Goal: Task Accomplishment & Management: Manage account settings

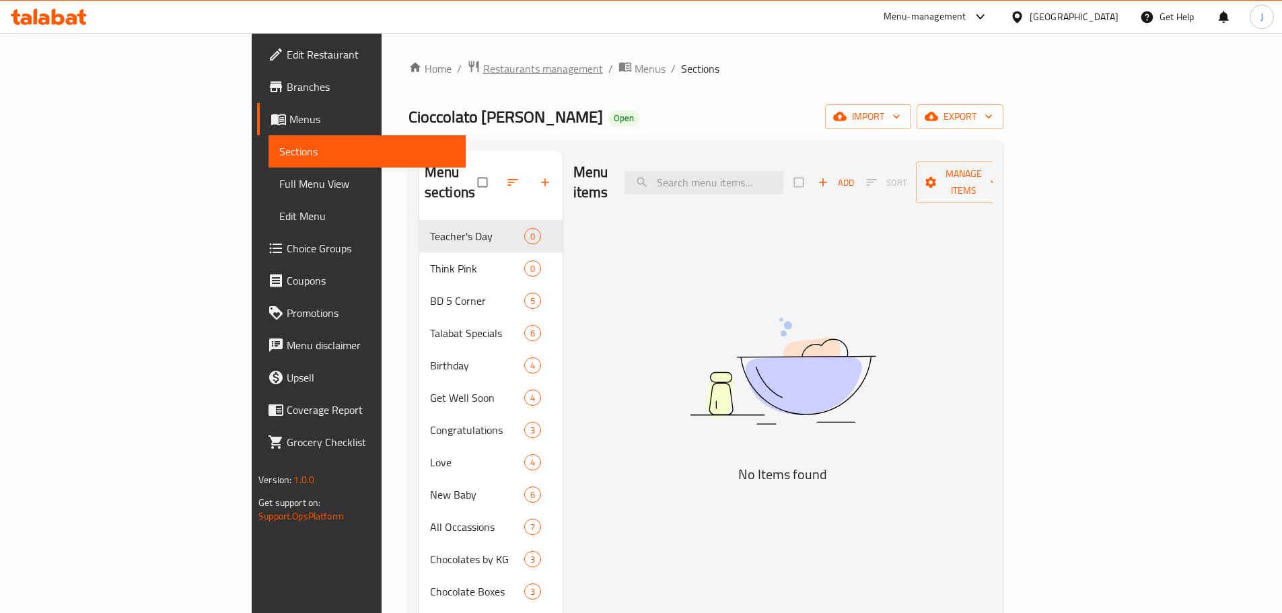
click at [483, 61] on span "Restaurants management" at bounding box center [543, 69] width 120 height 16
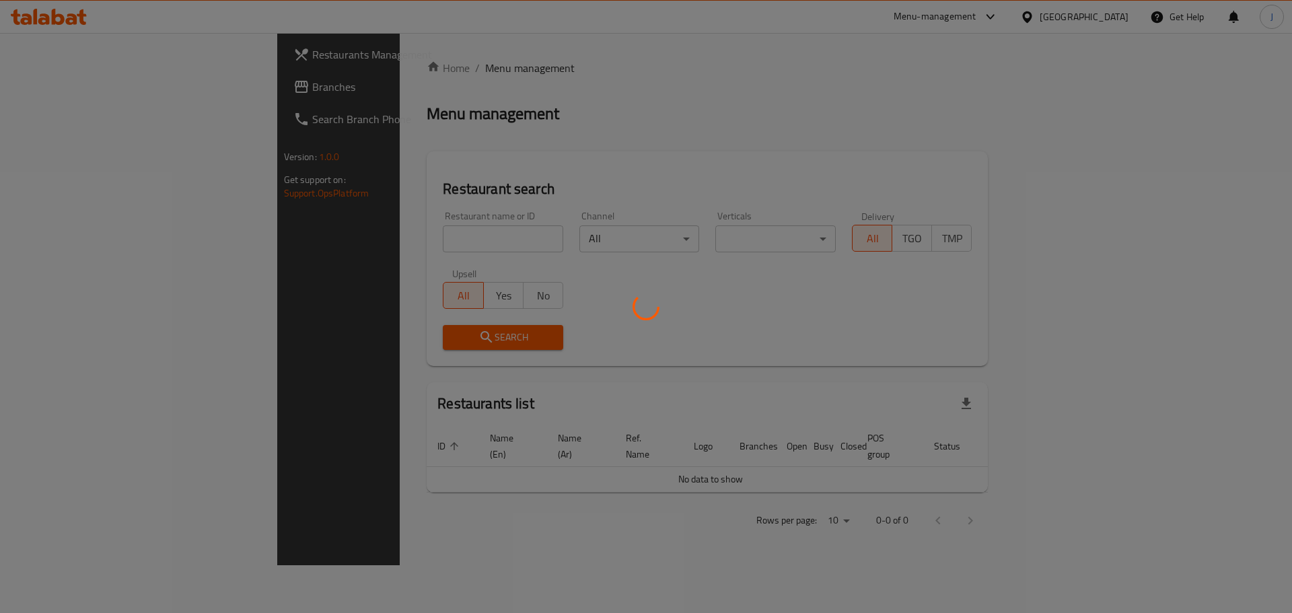
click at [392, 244] on div at bounding box center [646, 306] width 1292 height 613
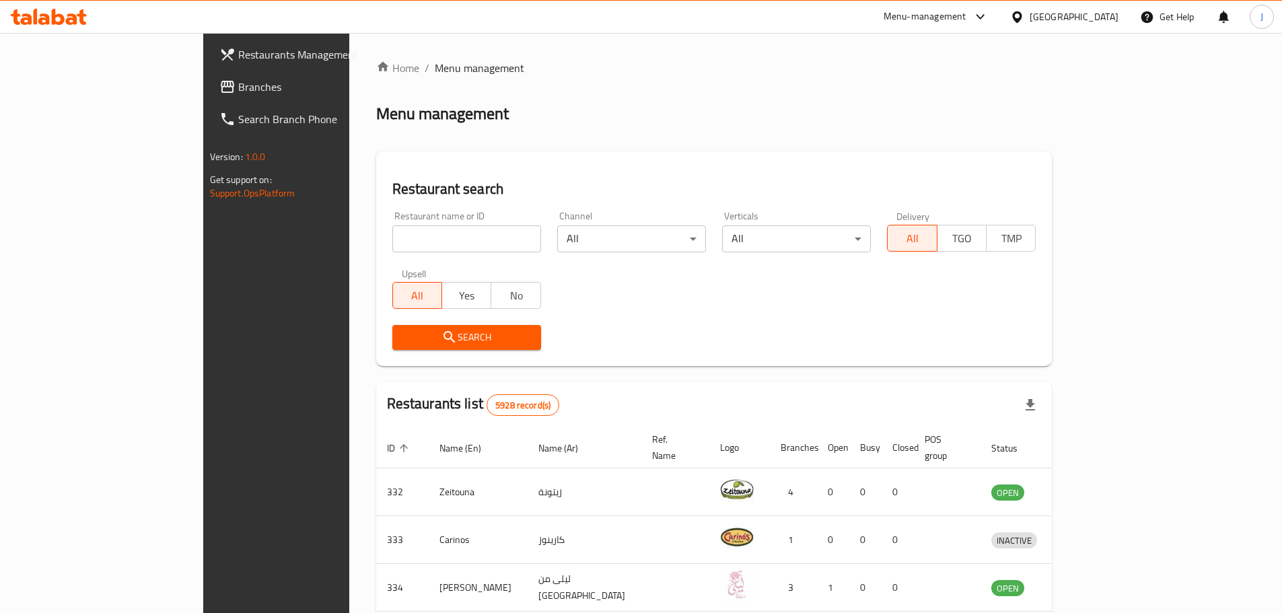
click at [392, 244] on input "search" at bounding box center [466, 238] width 149 height 27
click button "Search" at bounding box center [466, 337] width 149 height 25
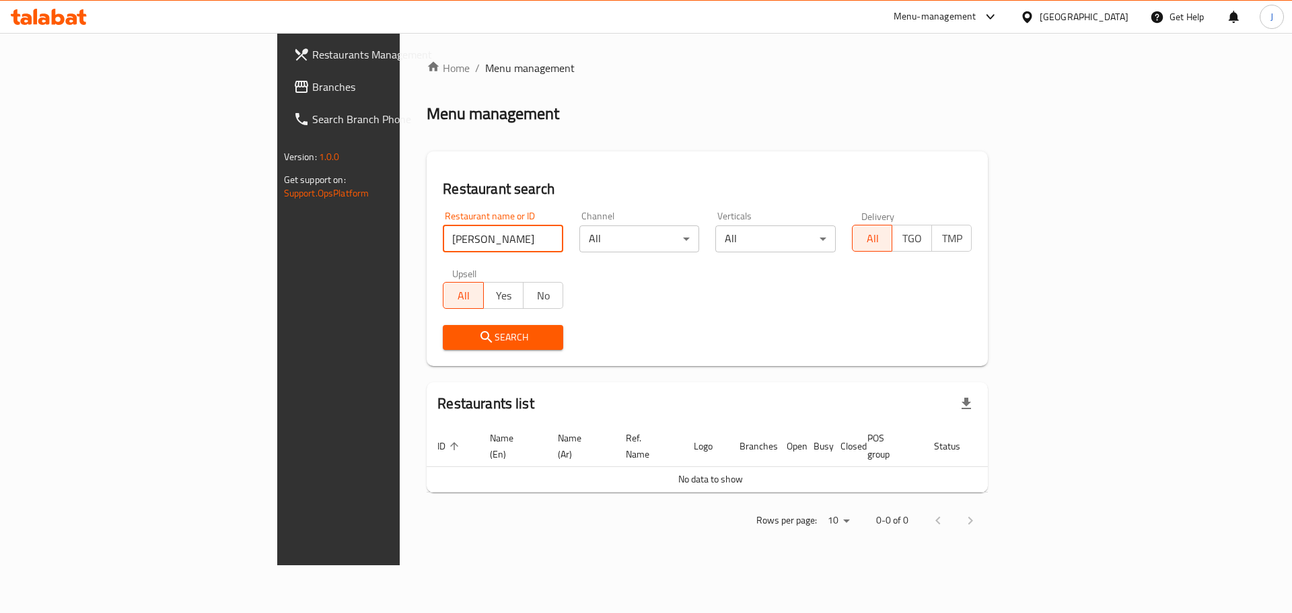
click button "Search" at bounding box center [503, 337] width 120 height 25
click at [443, 243] on input "lakshm" at bounding box center [503, 238] width 120 height 27
click button "Search" at bounding box center [503, 337] width 120 height 25
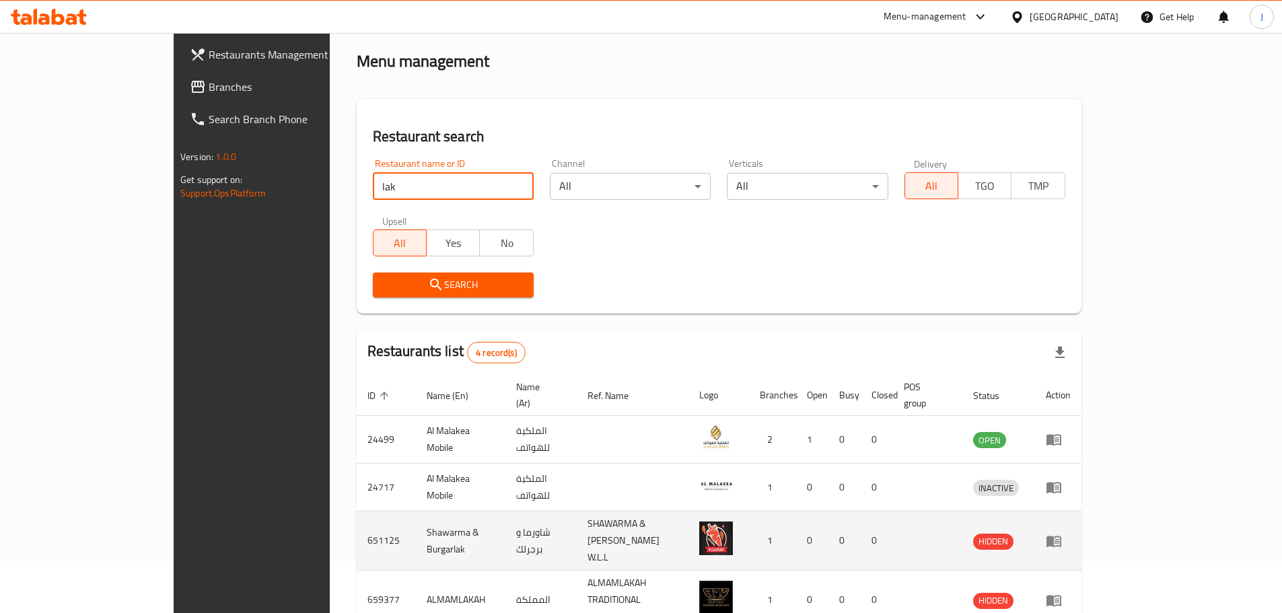
scroll to position [104, 0]
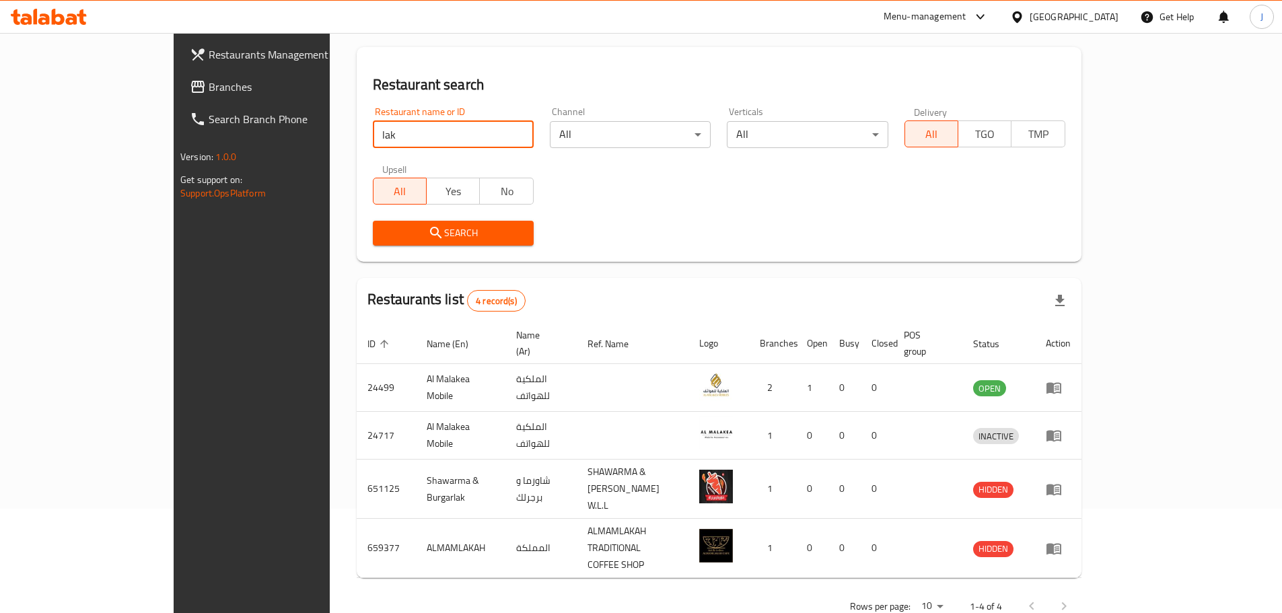
click at [373, 139] on input "lak" at bounding box center [453, 134] width 161 height 27
click at [373, 143] on input "lak" at bounding box center [453, 134] width 161 height 27
type input "m"
type input ";"
type input "lach"
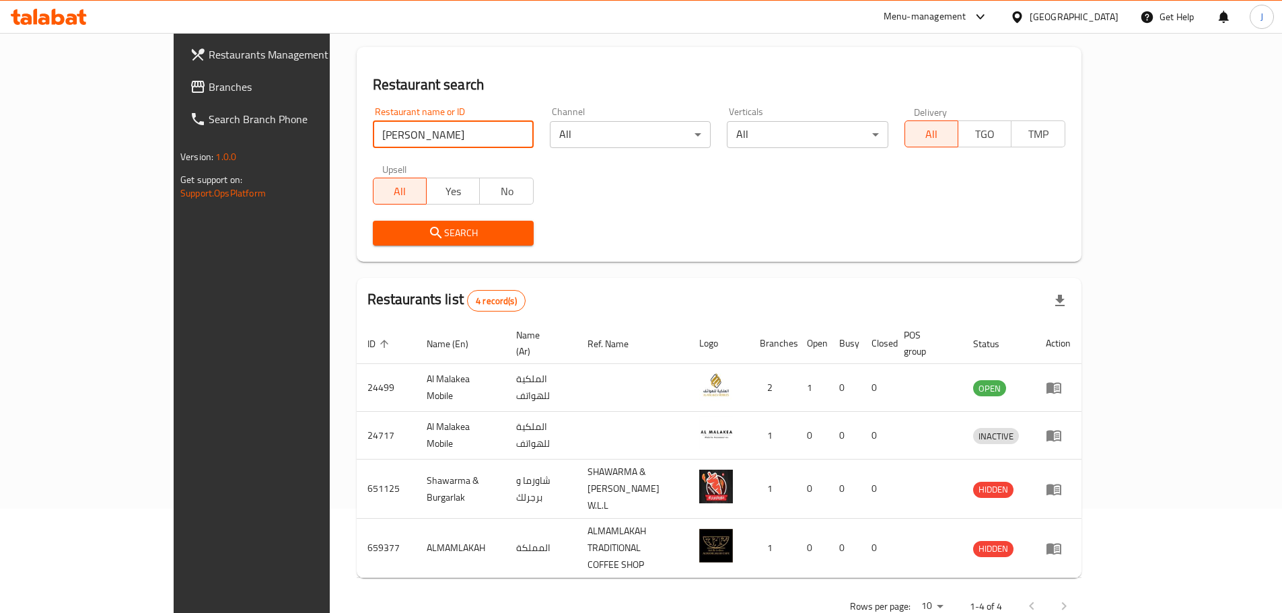
click button "Search" at bounding box center [453, 233] width 161 height 25
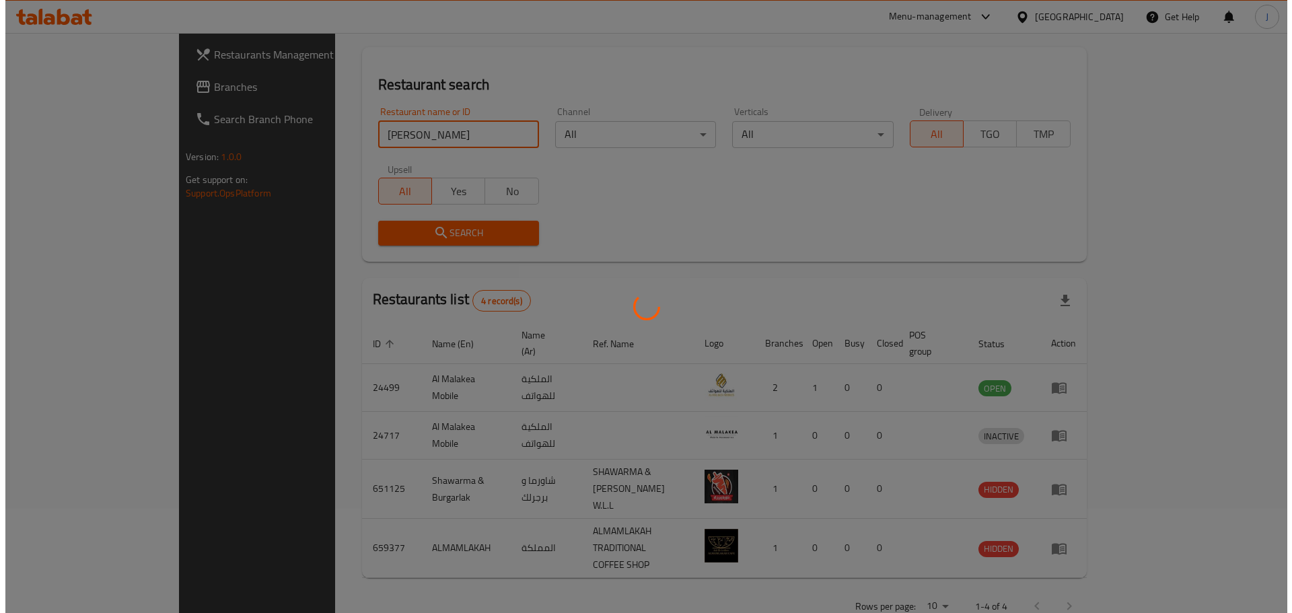
scroll to position [0, 0]
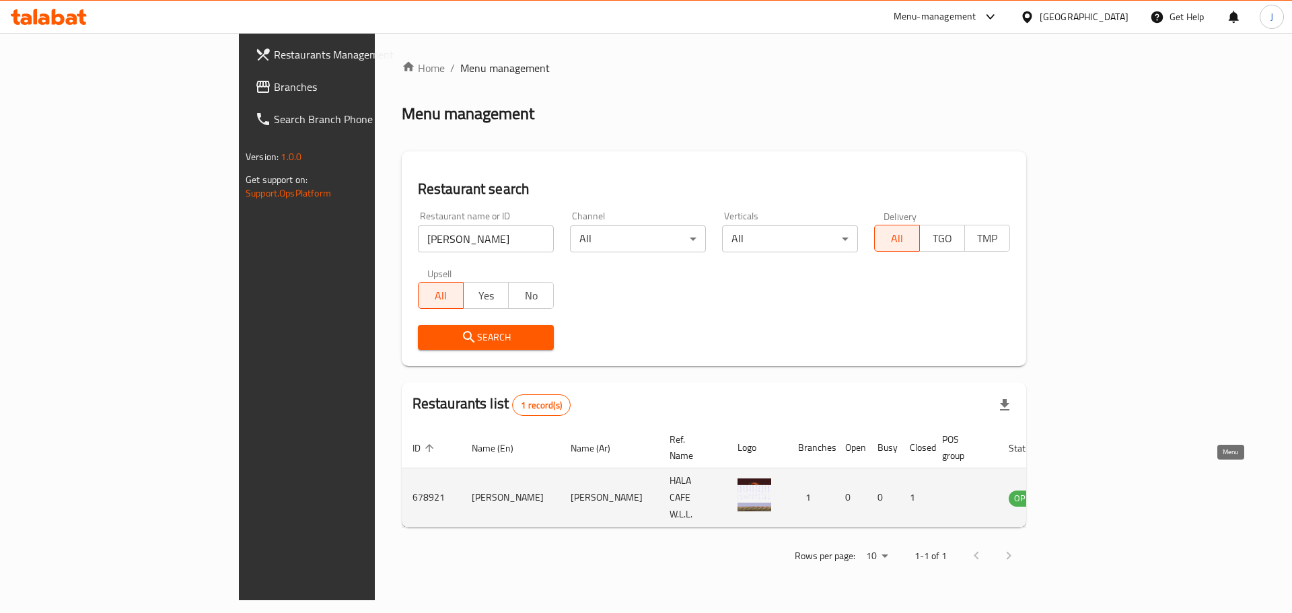
click at [861, 370] on icon "enhanced table" at bounding box center [1087, 498] width 16 height 16
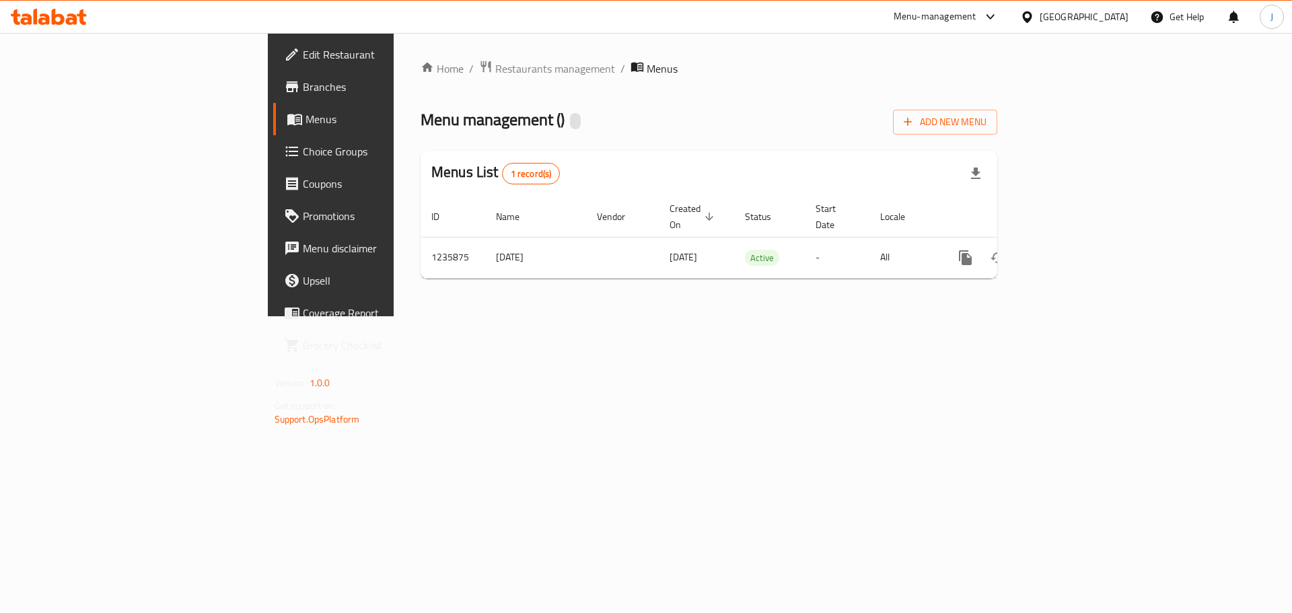
click at [303, 92] on span "Branches" at bounding box center [388, 87] width 170 height 16
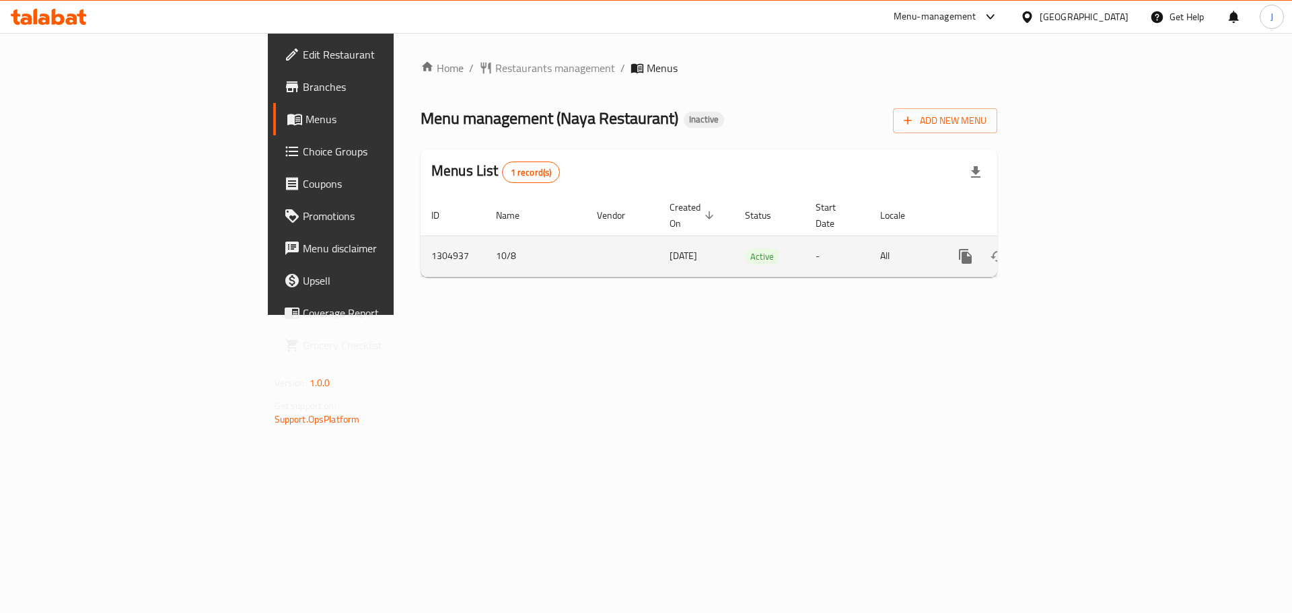
click at [1071, 248] on icon "enhanced table" at bounding box center [1062, 256] width 16 height 16
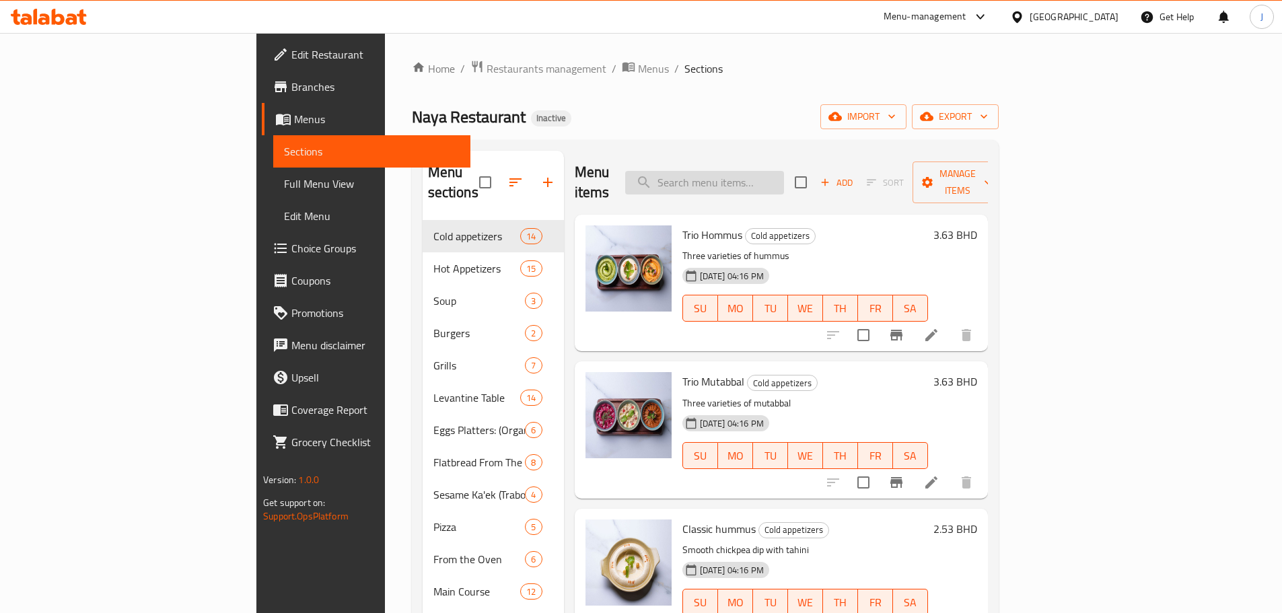
click at [784, 179] on input "search" at bounding box center [704, 183] width 159 height 24
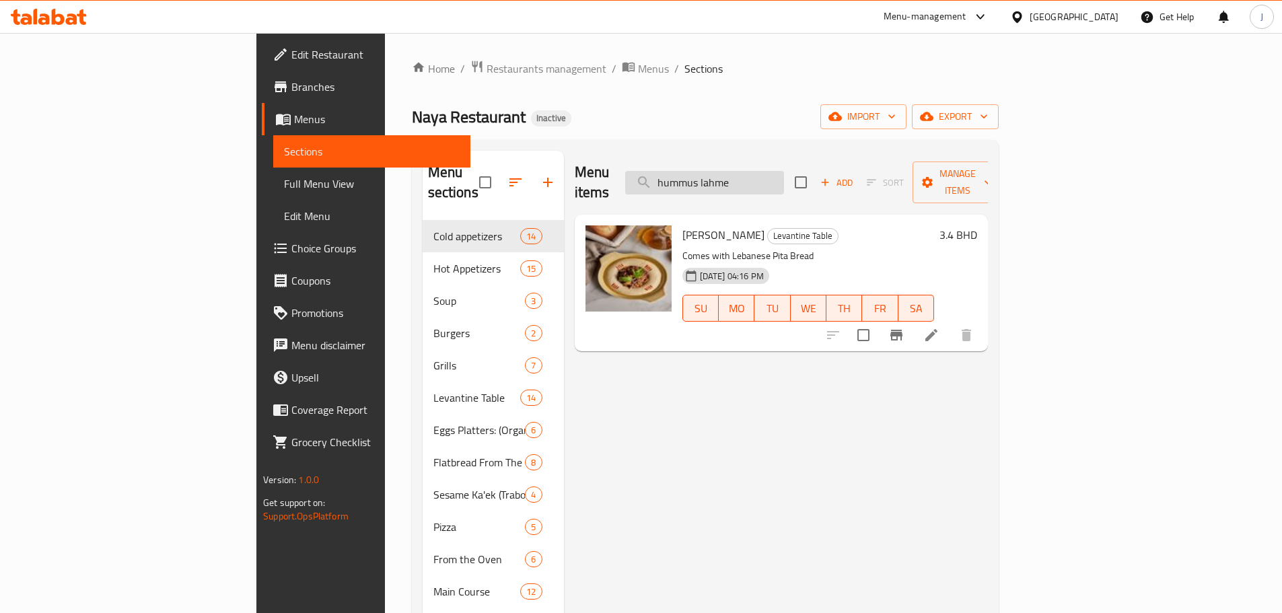
click at [784, 182] on input "hummus lahme" at bounding box center [704, 183] width 159 height 24
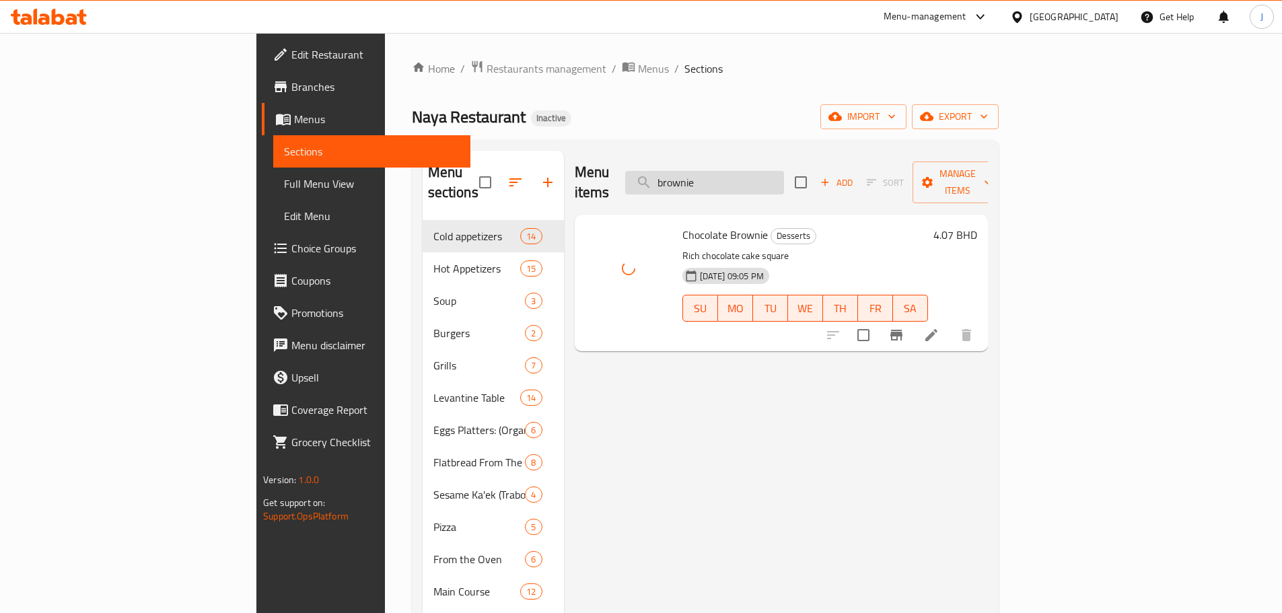
click at [784, 174] on input "brownie" at bounding box center [704, 183] width 159 height 24
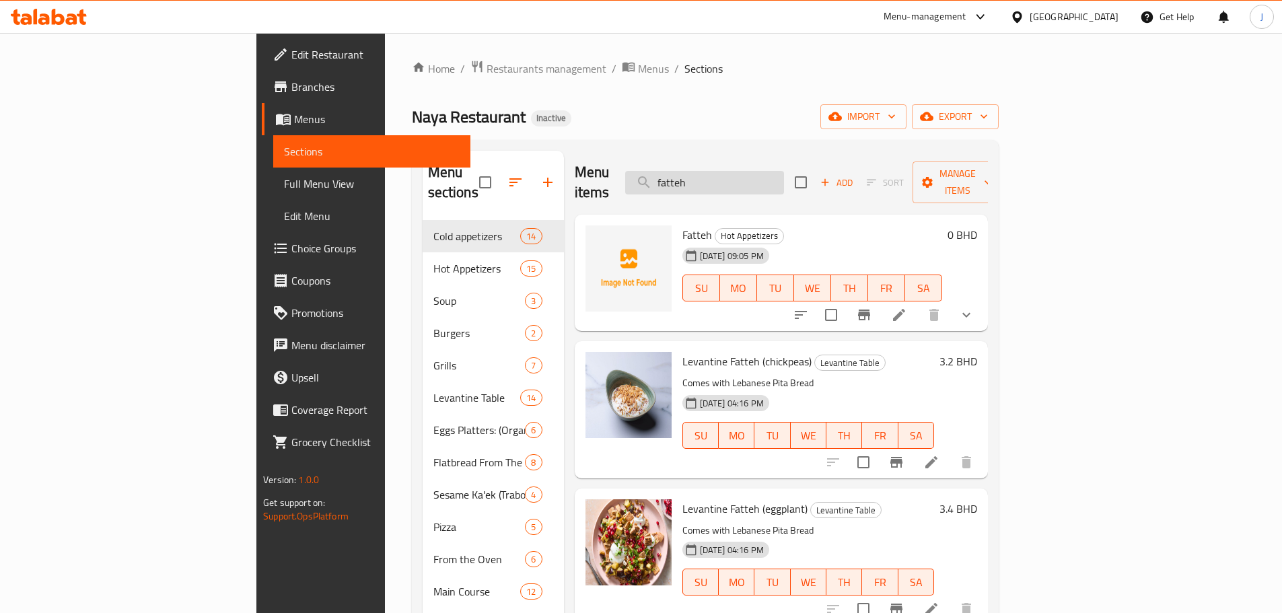
click at [781, 171] on input "fatteh" at bounding box center [704, 183] width 159 height 24
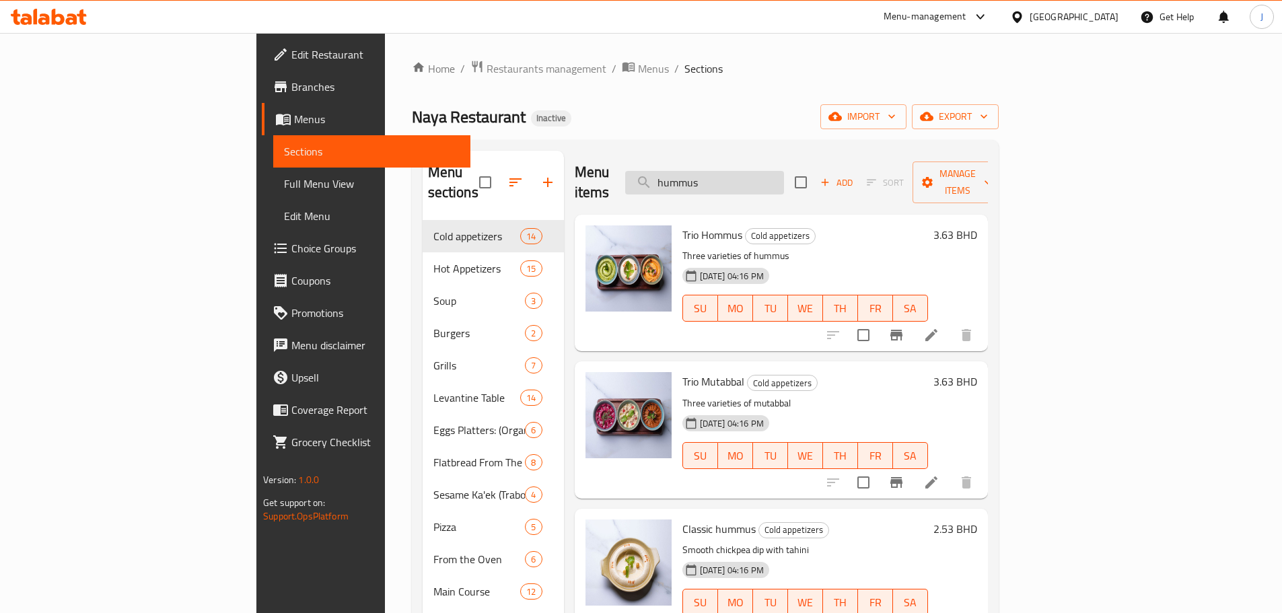
click at [761, 181] on input "hummus" at bounding box center [704, 183] width 159 height 24
click at [761, 180] on input "hummus" at bounding box center [704, 183] width 159 height 24
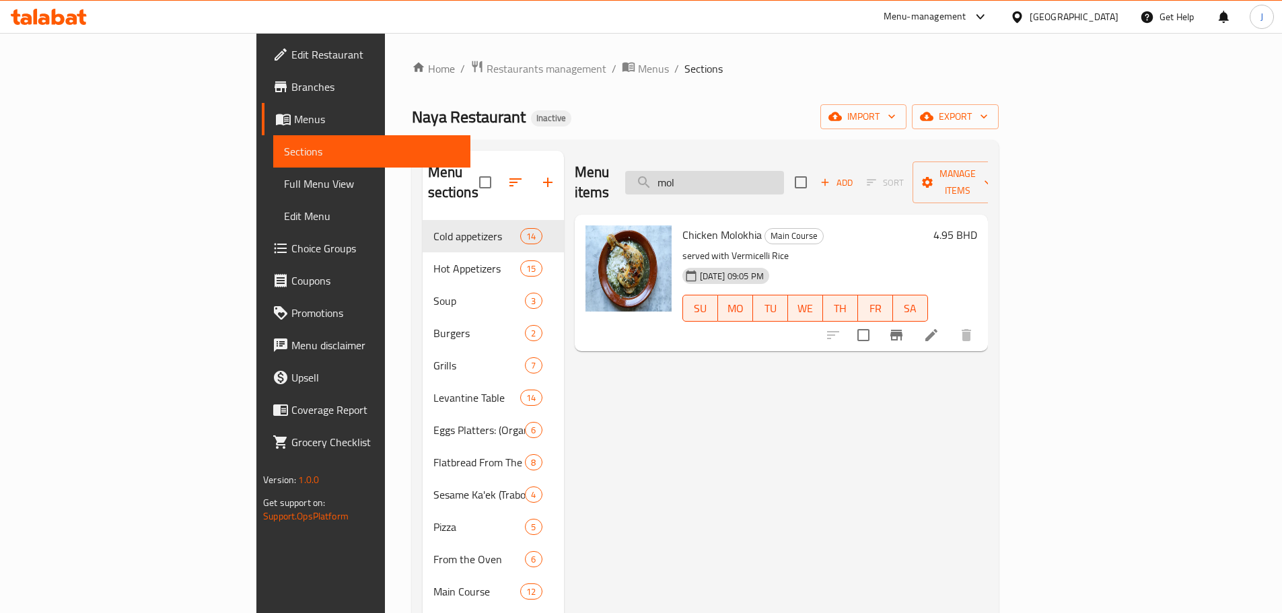
click at [784, 171] on input "mol" at bounding box center [704, 183] width 159 height 24
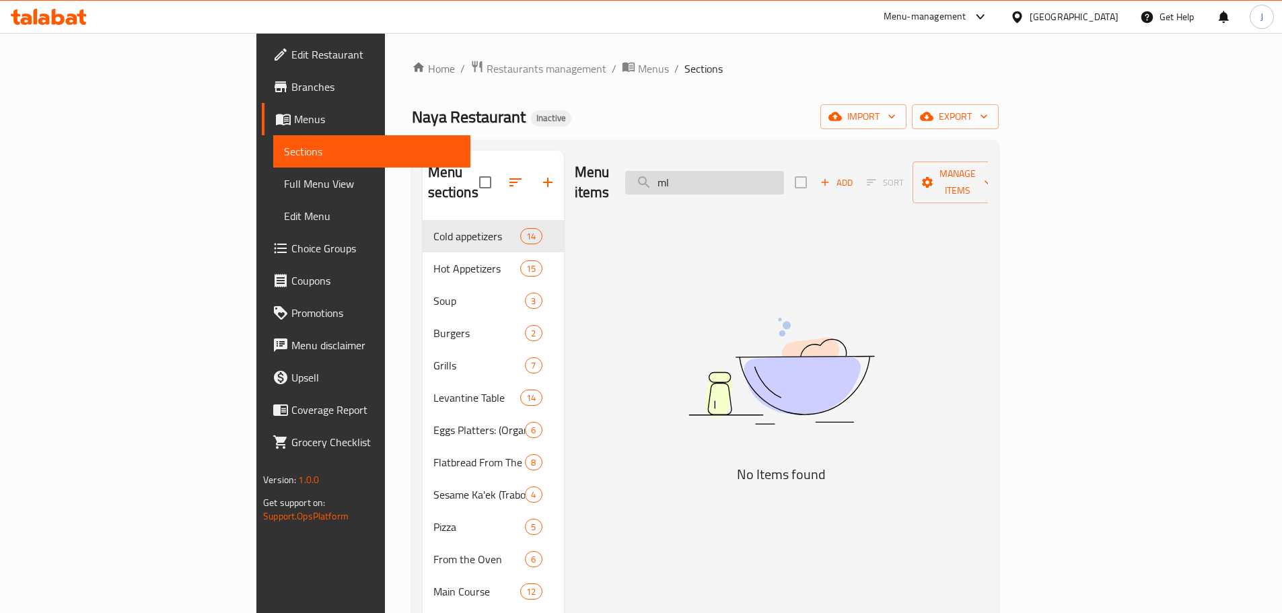
type input "m"
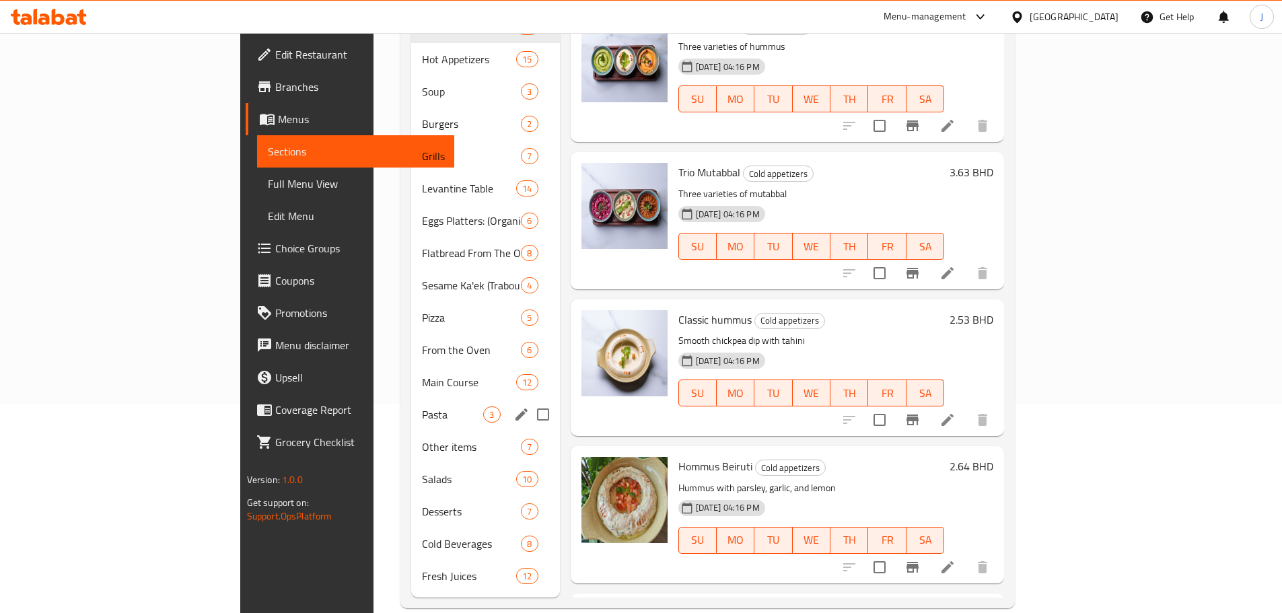
scroll to position [211, 0]
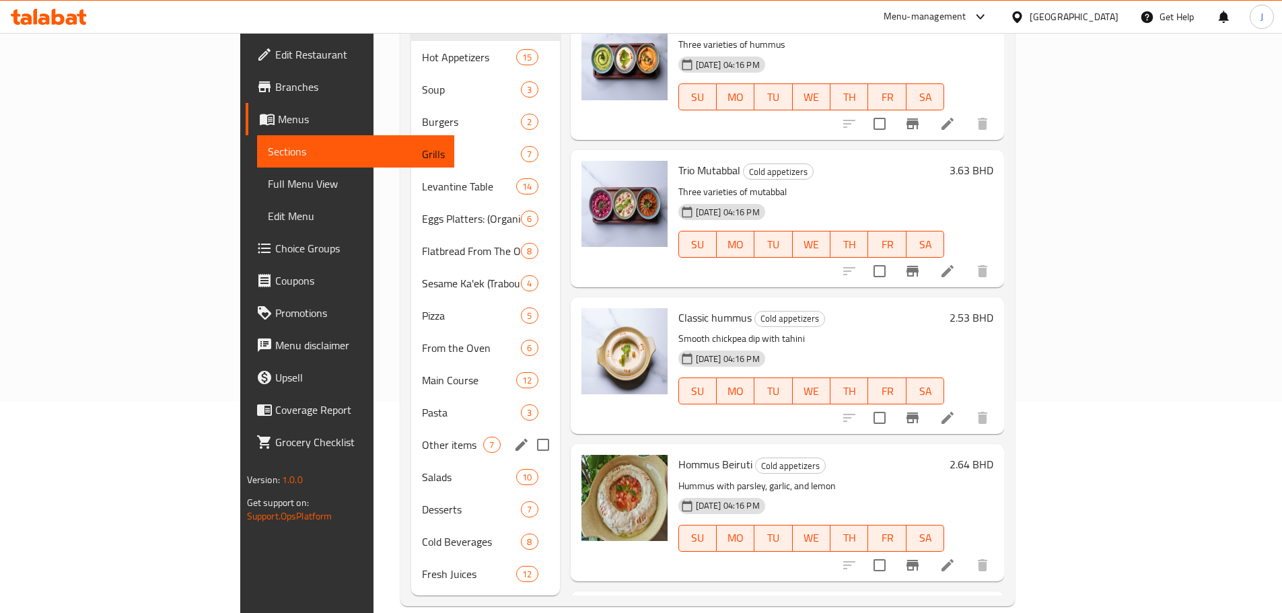
click at [422, 437] on span "Other items" at bounding box center [452, 445] width 61 height 16
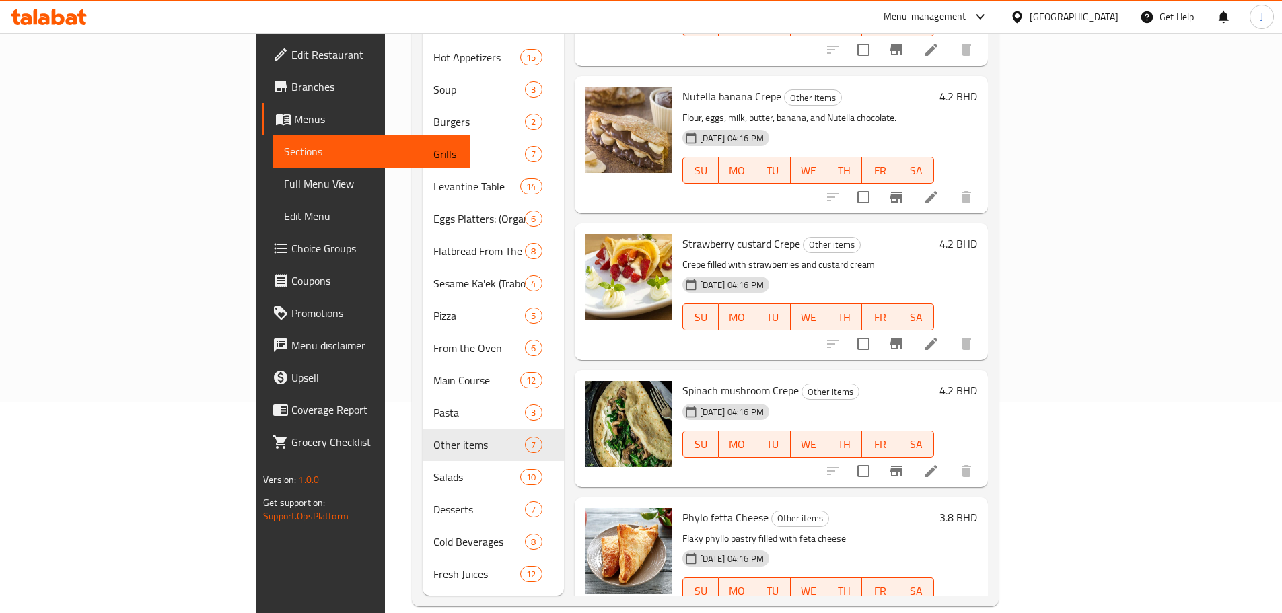
scroll to position [386, 0]
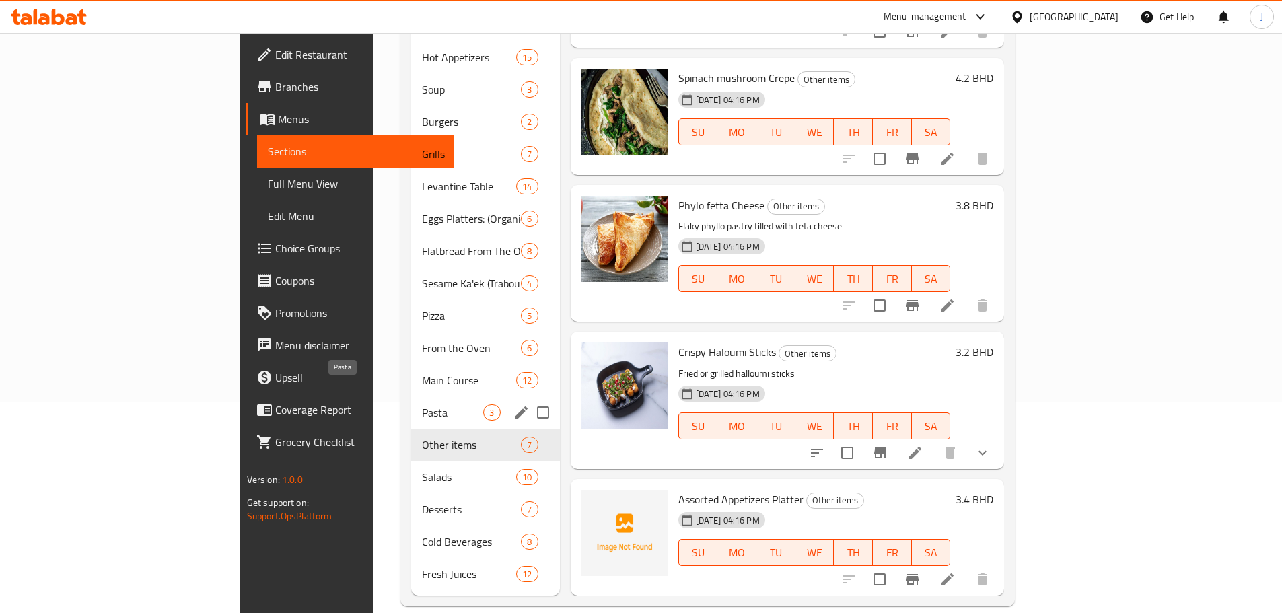
click at [422, 404] on span "Pasta" at bounding box center [452, 412] width 61 height 16
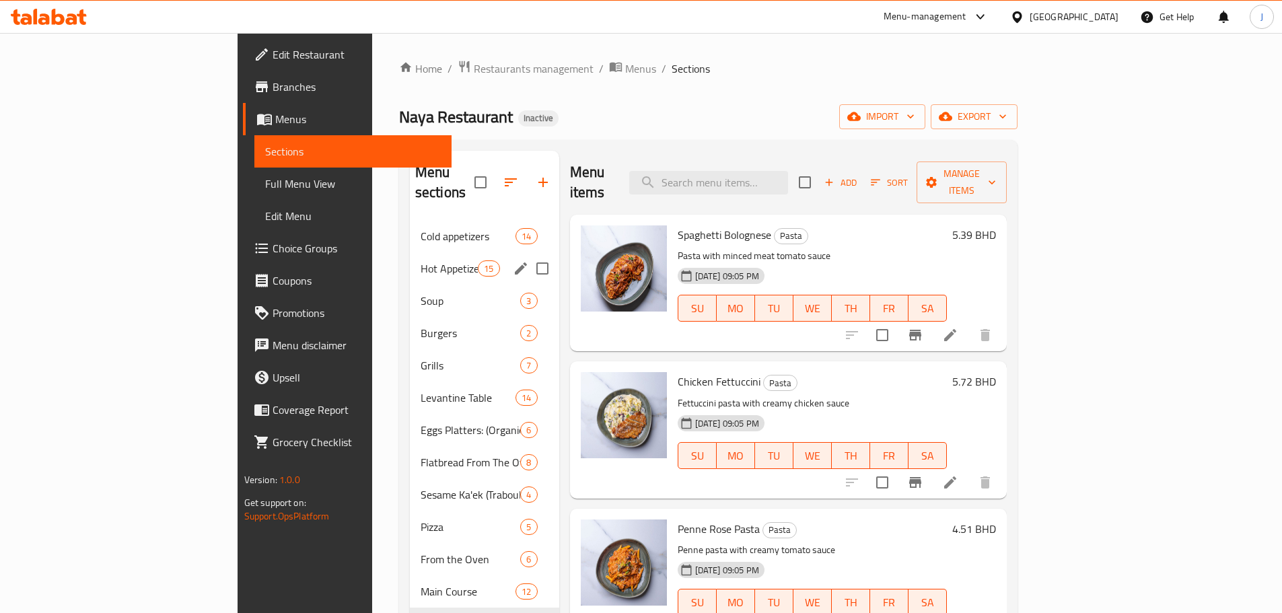
click at [410, 252] on div "Hot Appetizers 15" at bounding box center [484, 268] width 149 height 32
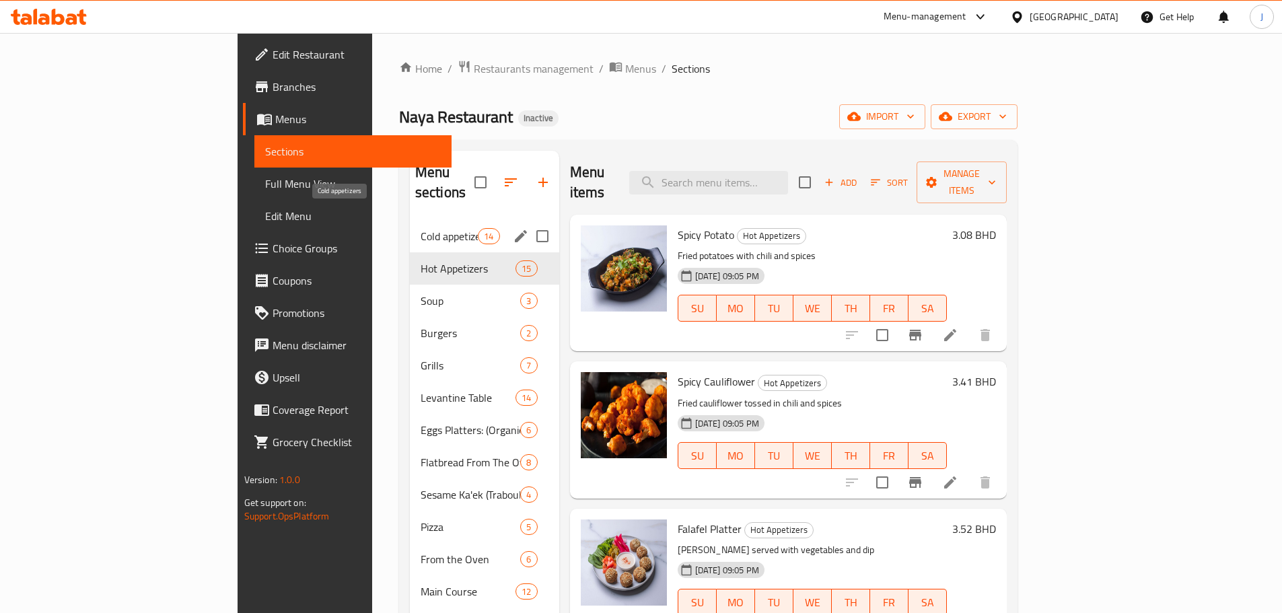
click at [421, 228] on span "Cold appetizers" at bounding box center [449, 236] width 57 height 16
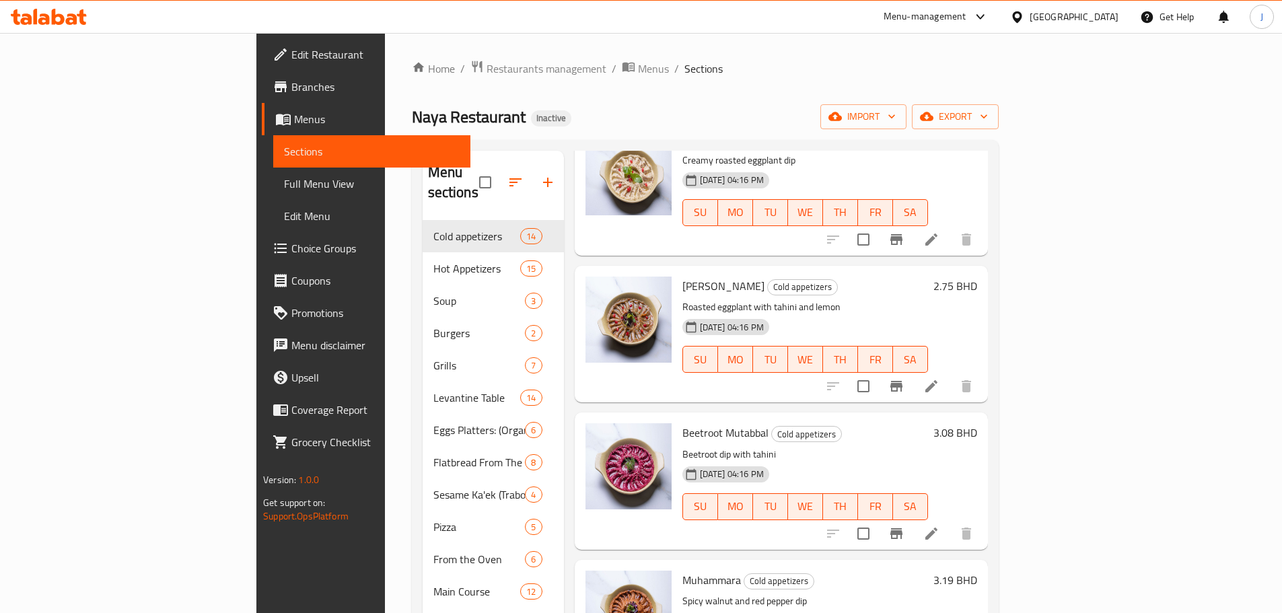
scroll to position [1375, 0]
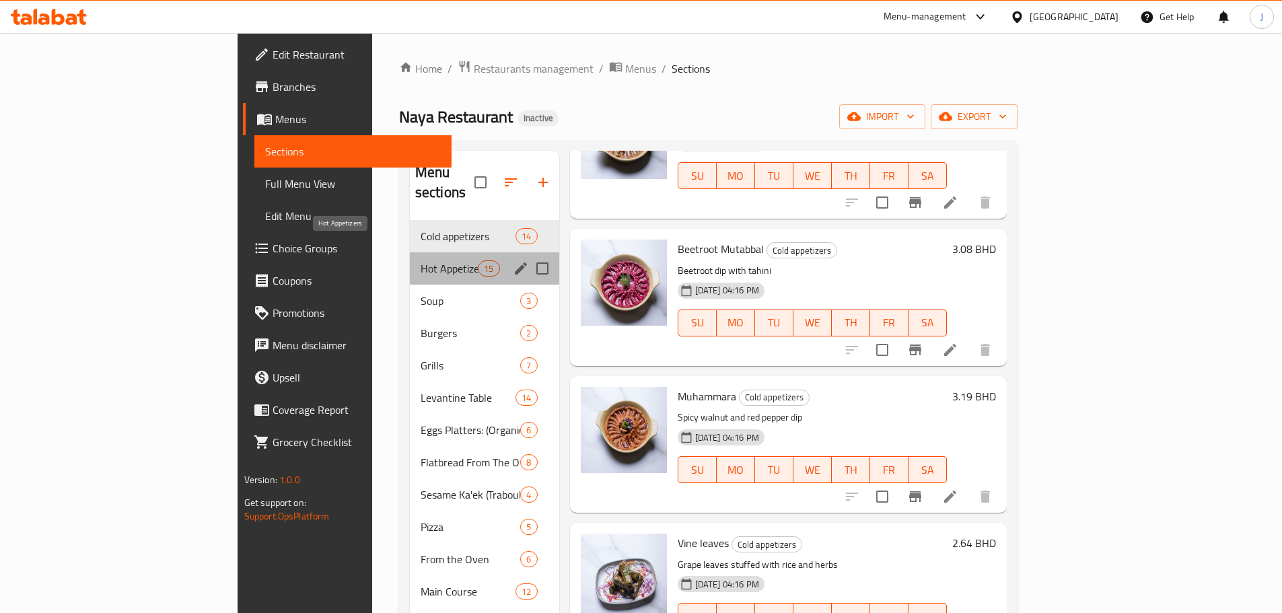
click at [421, 260] on span "Hot Appetizers" at bounding box center [449, 268] width 57 height 16
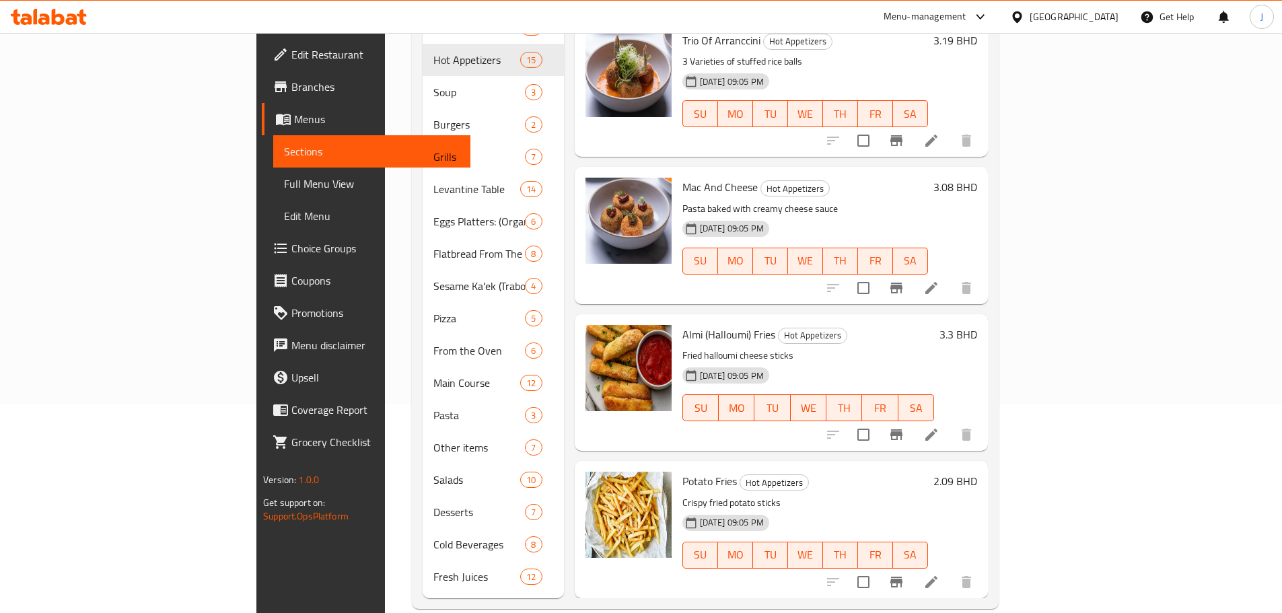
scroll to position [211, 0]
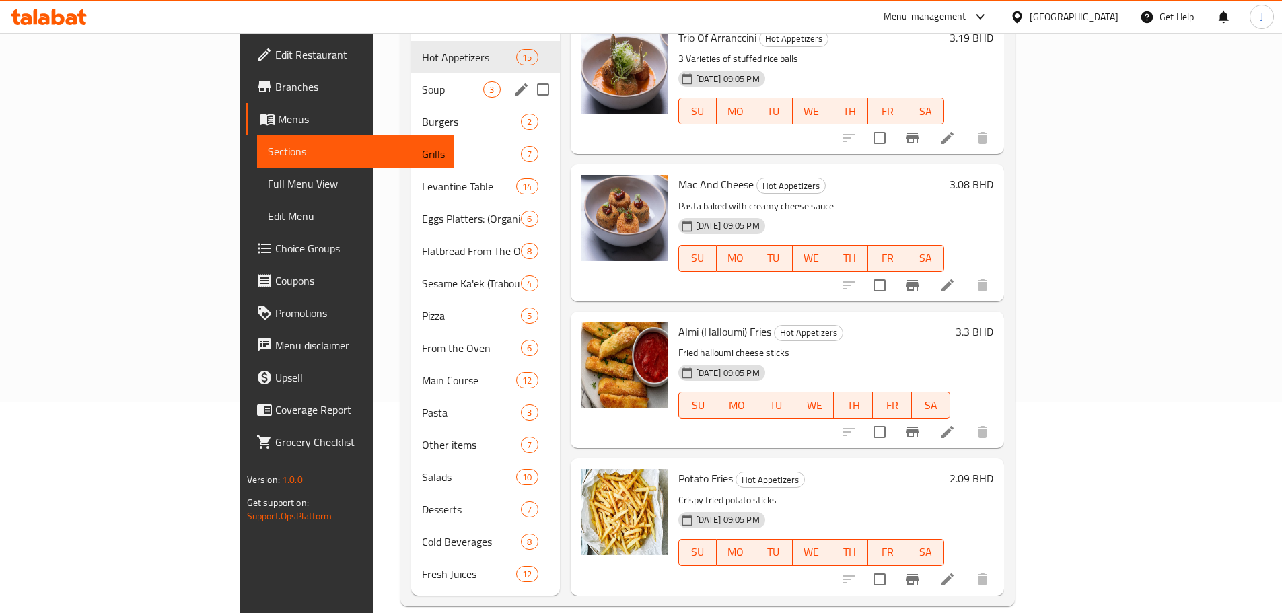
click at [422, 81] on span "Soup" at bounding box center [452, 89] width 61 height 16
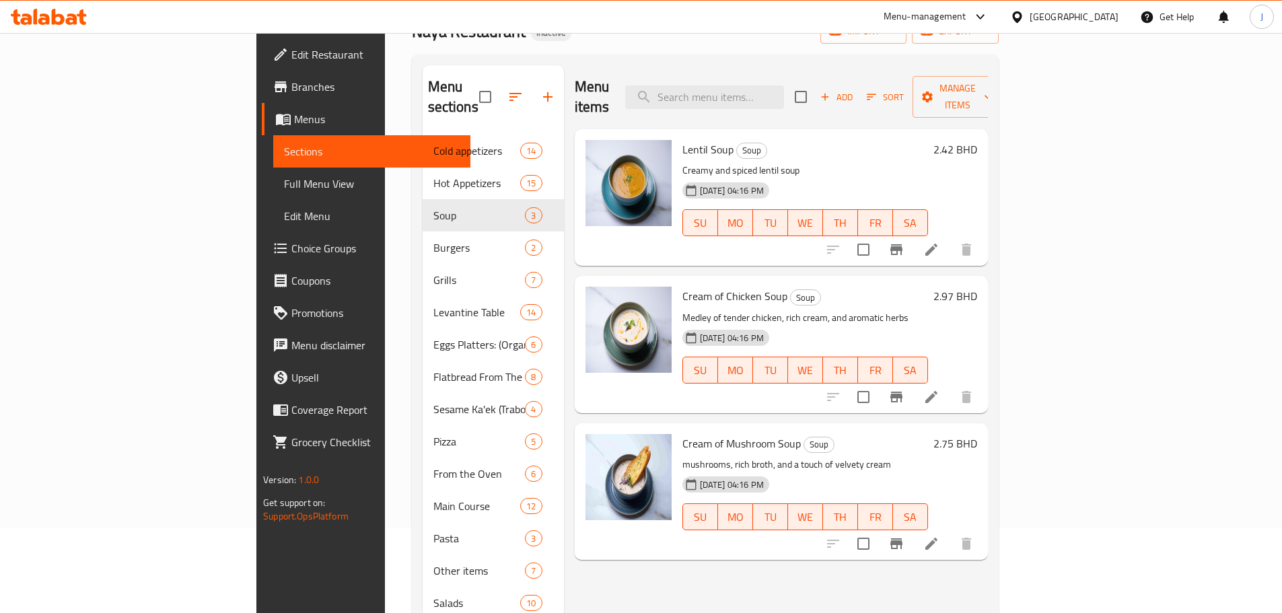
scroll to position [135, 0]
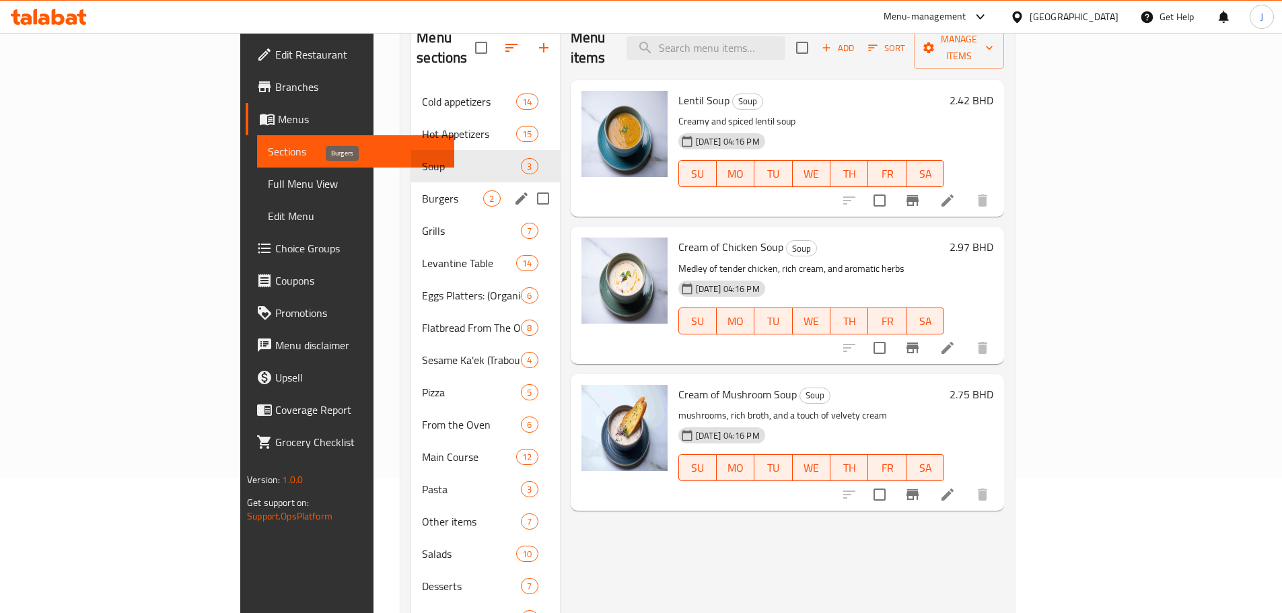
click at [422, 190] on span "Burgers" at bounding box center [452, 198] width 61 height 16
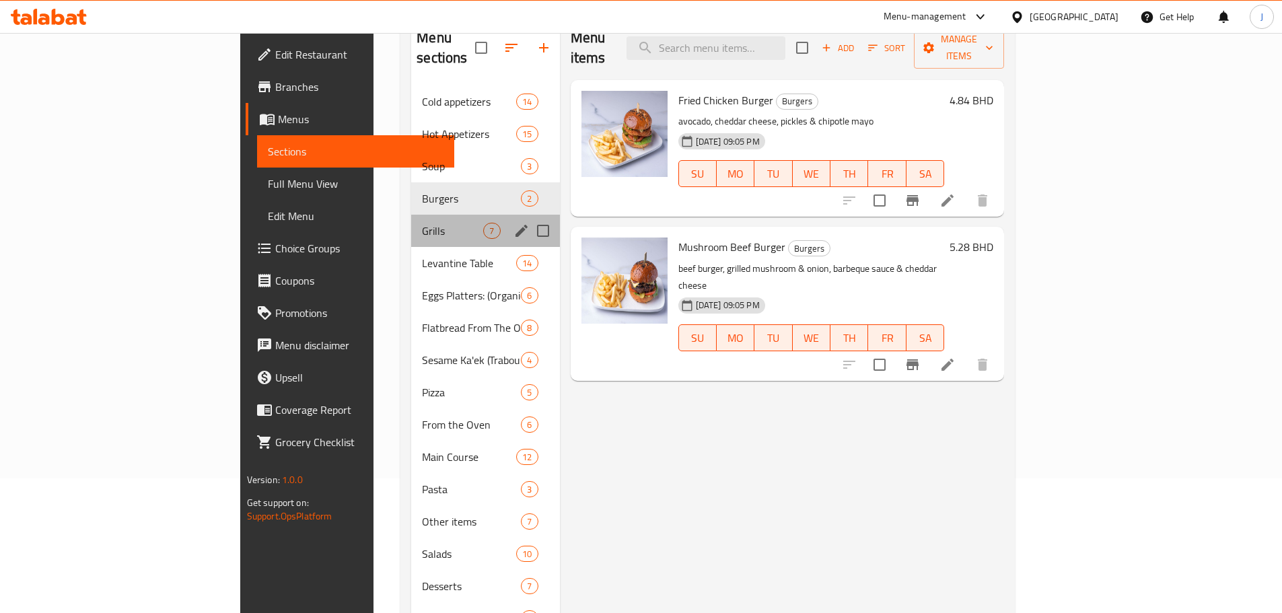
click at [411, 215] on div "Grills 7" at bounding box center [485, 231] width 148 height 32
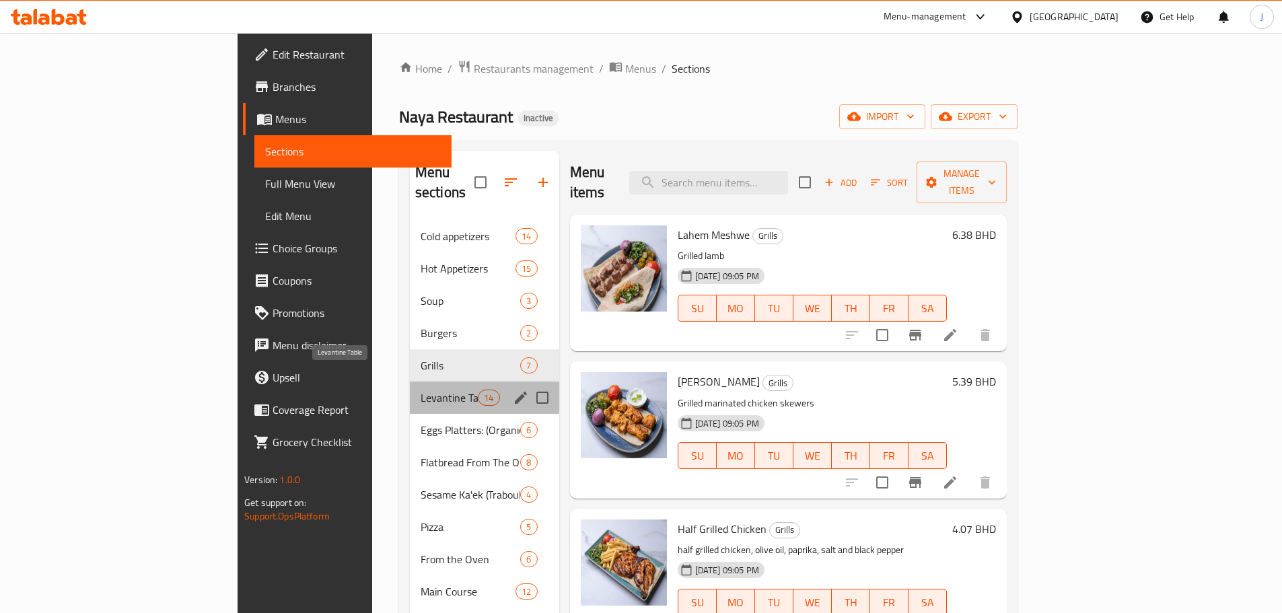
click at [421, 390] on span "Levantine Table" at bounding box center [449, 398] width 57 height 16
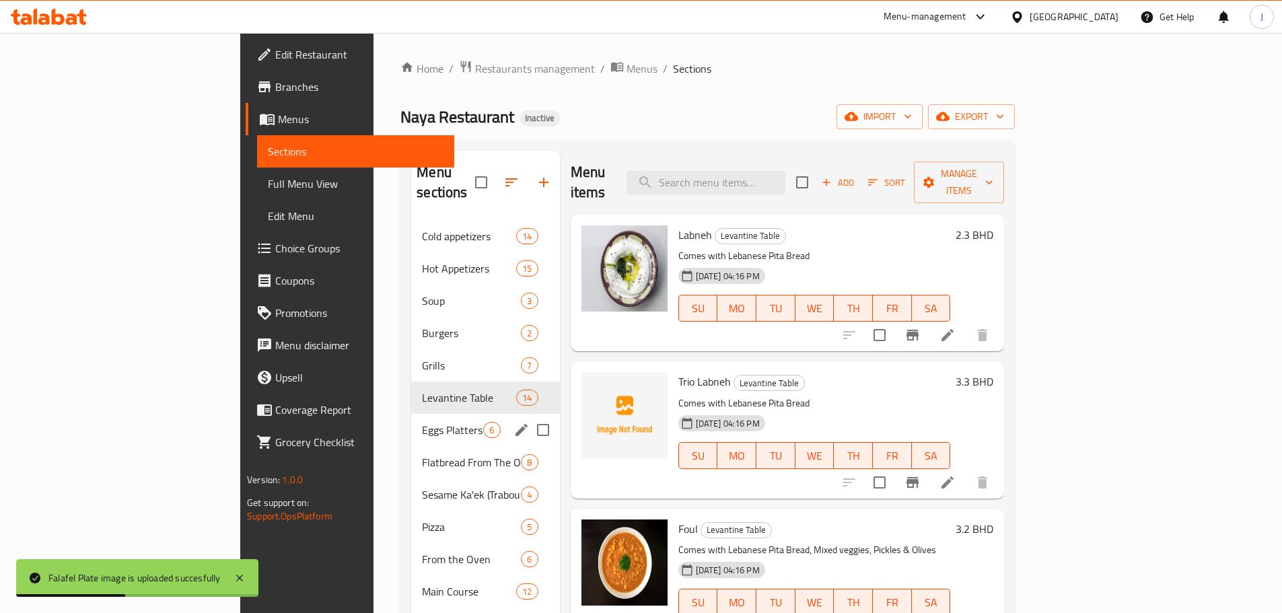
click at [411, 414] on div "Eggs Platters: (Organic Eggs) 6" at bounding box center [485, 430] width 148 height 32
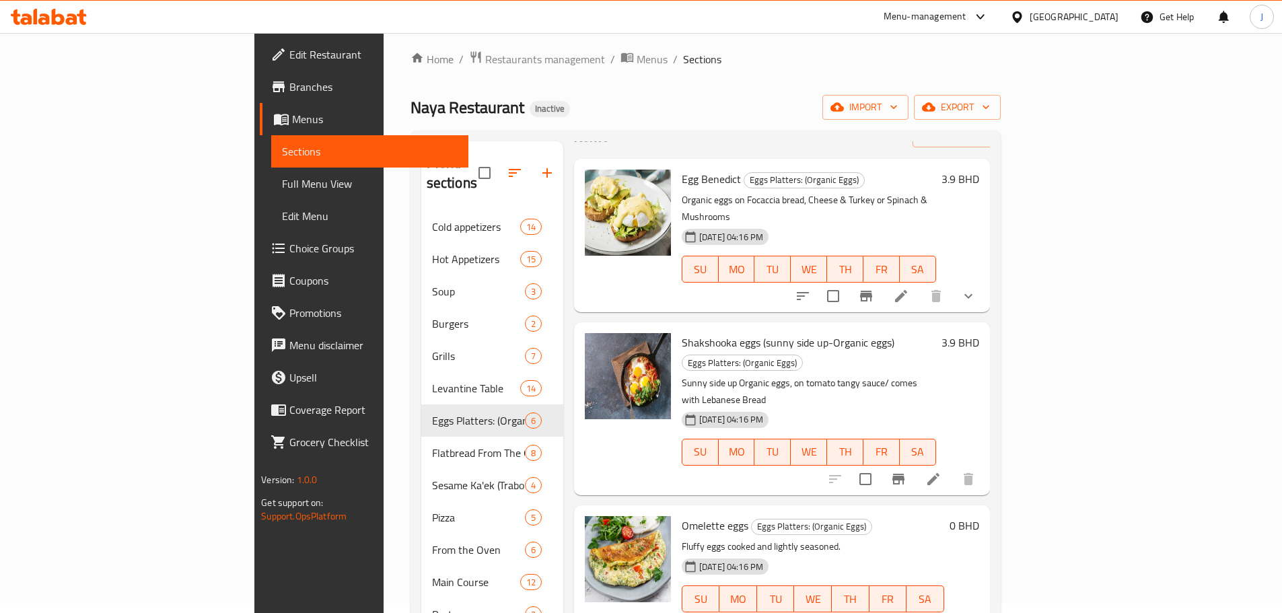
scroll to position [67, 0]
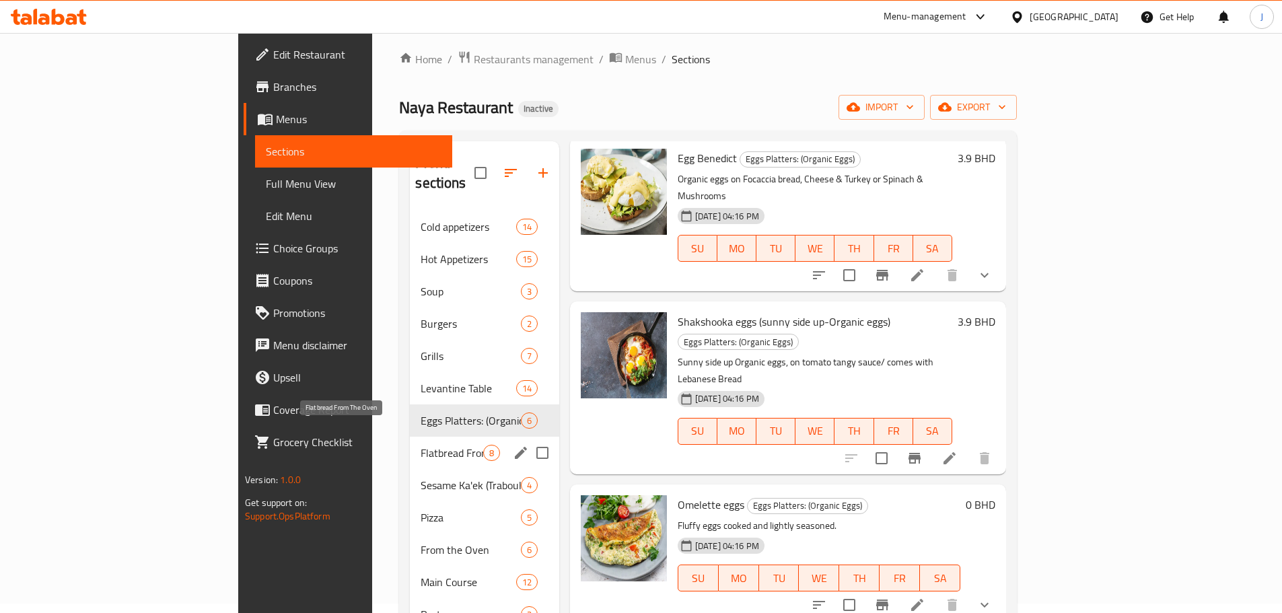
click at [421, 445] on span "Flatbread From The Oven" at bounding box center [452, 453] width 62 height 16
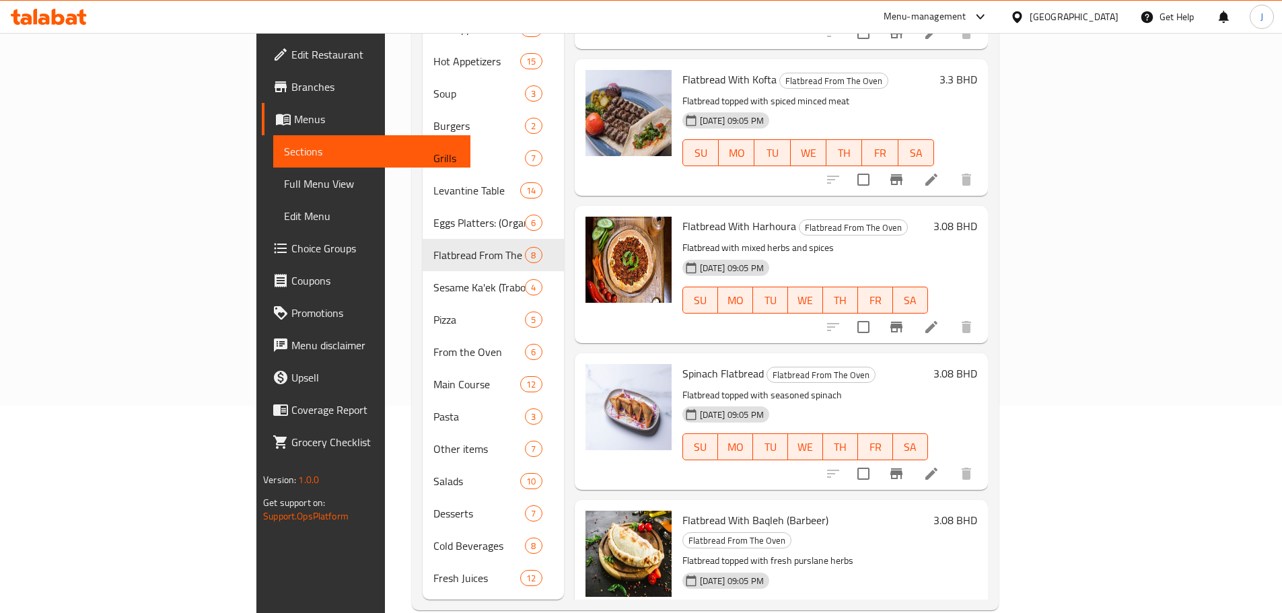
scroll to position [211, 0]
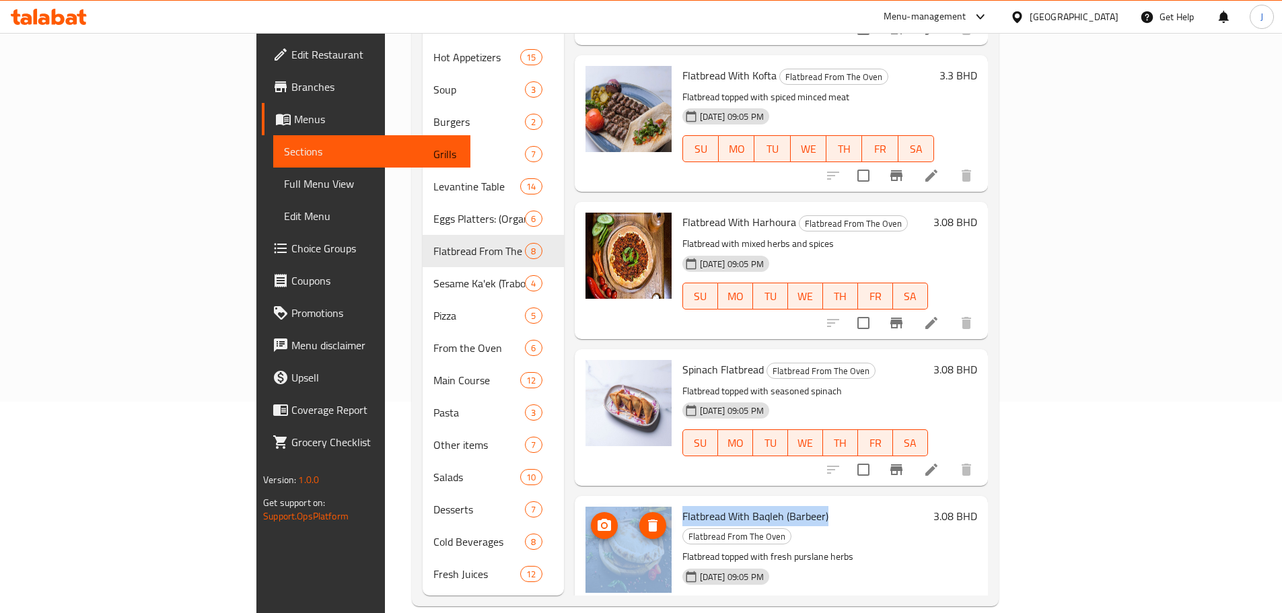
drag, startPoint x: 762, startPoint y: 455, endPoint x: 604, endPoint y: 460, distance: 158.2
click at [604, 501] on div "Flatbread With Baqleh (Barbeer) Flatbread From The Oven Flatbread topped with f…" at bounding box center [781, 573] width 402 height 145
copy div "Flatbread With Baqleh (Barbeer)"
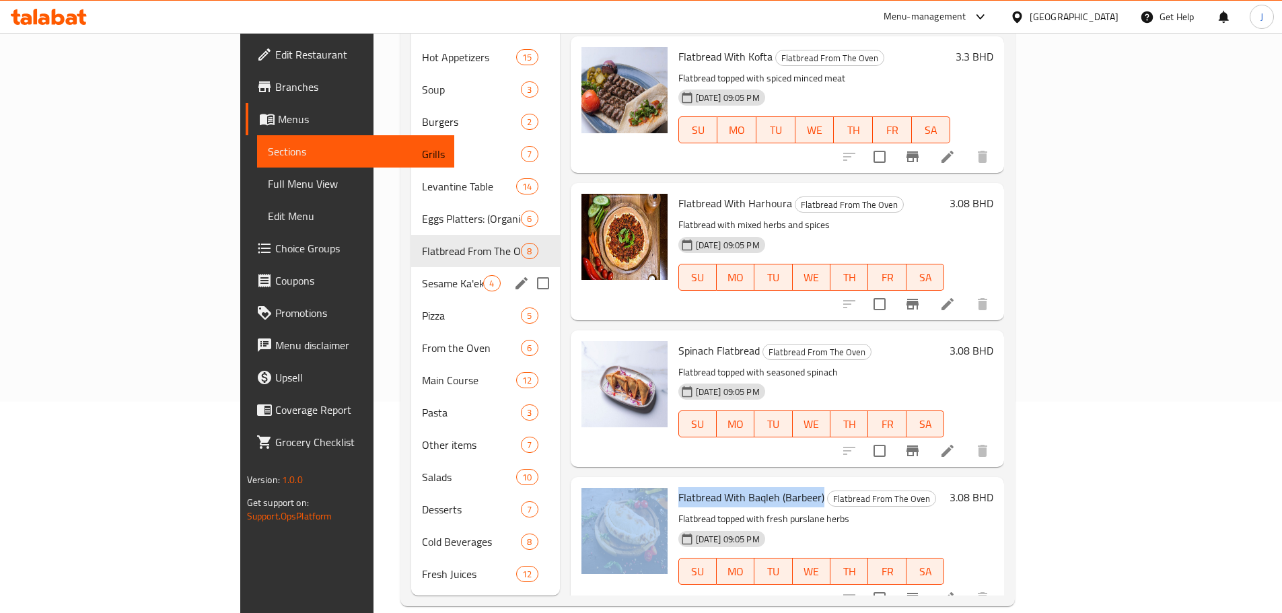
click at [411, 267] on div "Sesame Ka'ek (Traboulsieh) 4" at bounding box center [485, 283] width 148 height 32
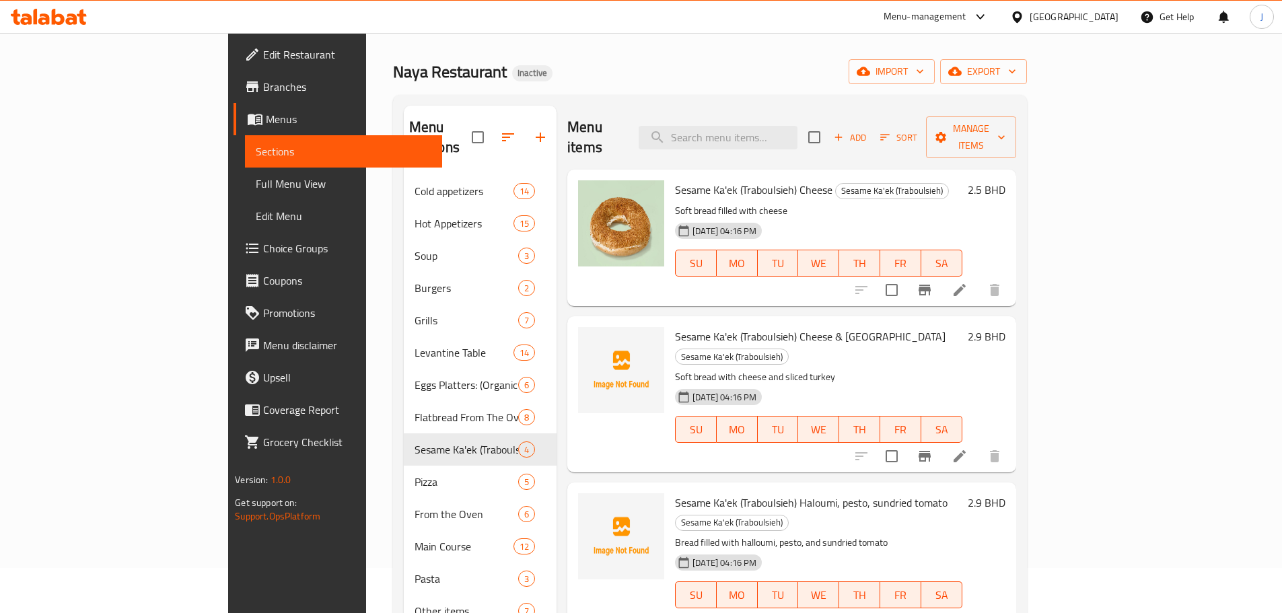
scroll to position [67, 0]
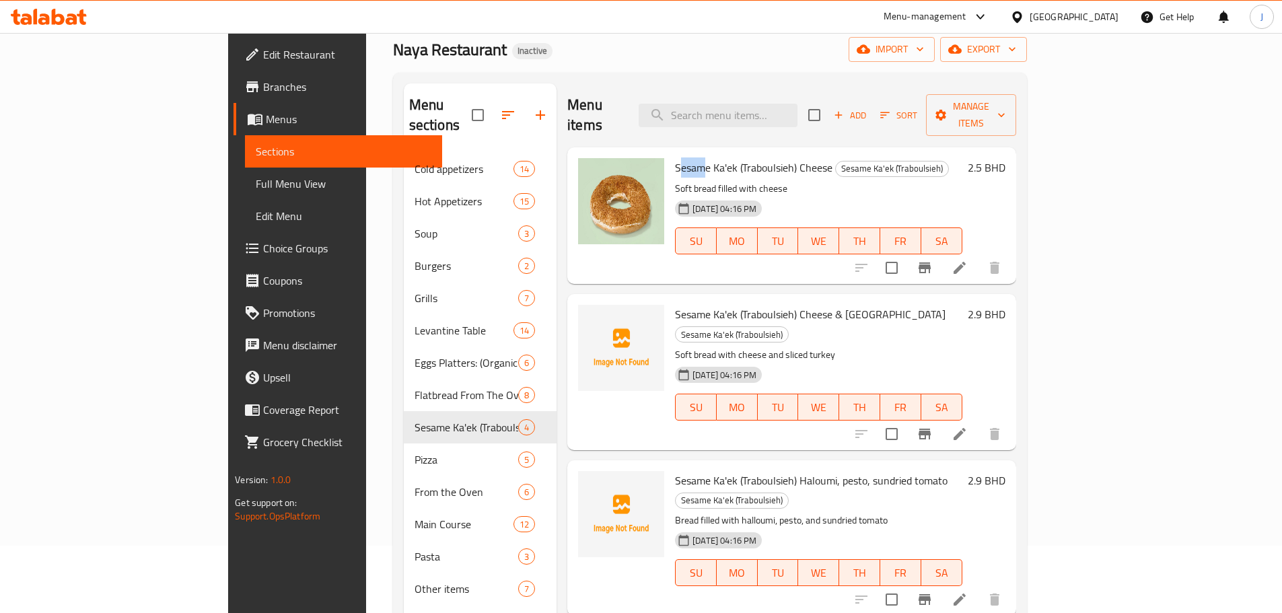
drag, startPoint x: 622, startPoint y: 147, endPoint x: 650, endPoint y: 153, distance: 29.1
click at [675, 157] on span "Sesame Ka'ek (Traboulsieh) Cheese" at bounding box center [753, 167] width 157 height 20
drag, startPoint x: 618, startPoint y: 147, endPoint x: 777, endPoint y: 151, distance: 158.8
click at [777, 158] on h6 "Sesame Ka'ek (Traboulsieh) Cheese Sesame Ka'ek ([GEOGRAPHIC_DATA])" at bounding box center [818, 167] width 287 height 19
copy span "Sesame Ka'ek (Traboulsieh) Cheese"
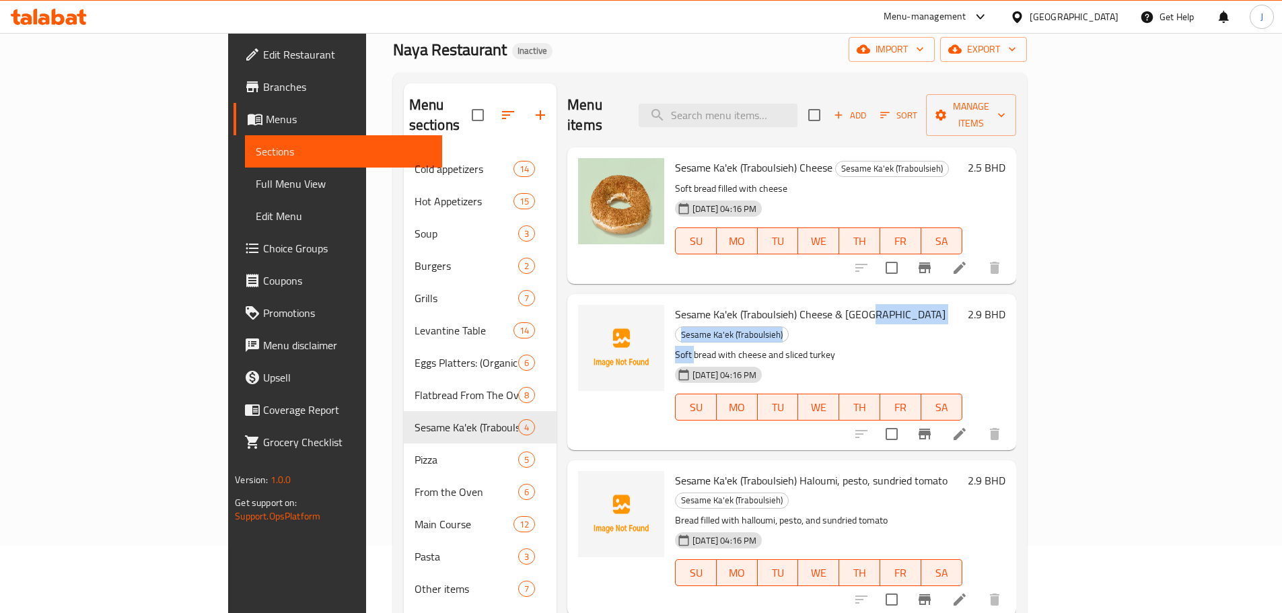
drag, startPoint x: 814, startPoint y: 297, endPoint x: 633, endPoint y: 301, distance: 181.7
click at [675, 304] on span "Sesame Ka'ek (Traboulsieh) Cheese & [GEOGRAPHIC_DATA]" at bounding box center [810, 314] width 271 height 20
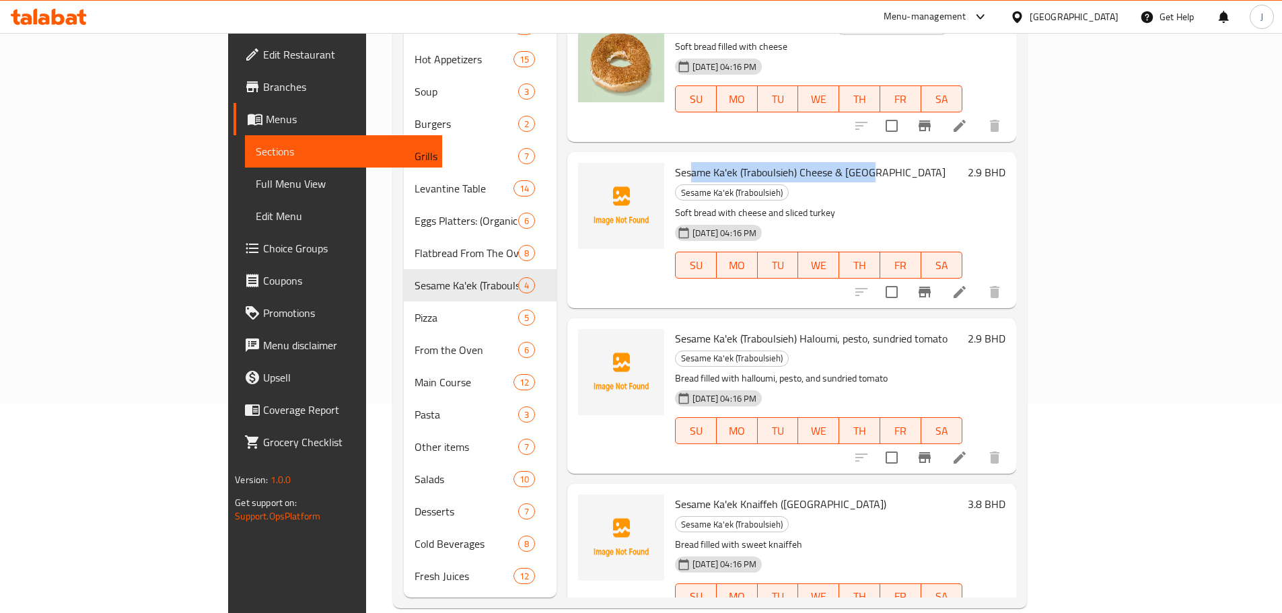
scroll to position [211, 0]
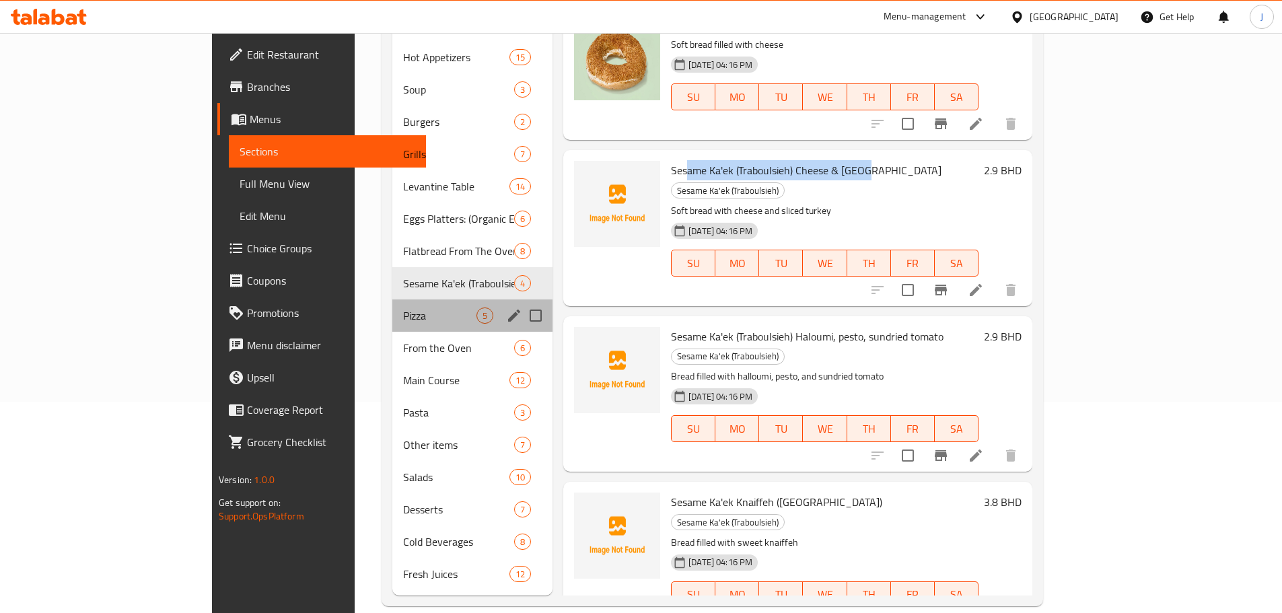
click at [403, 308] on span "Pizza" at bounding box center [439, 316] width 73 height 16
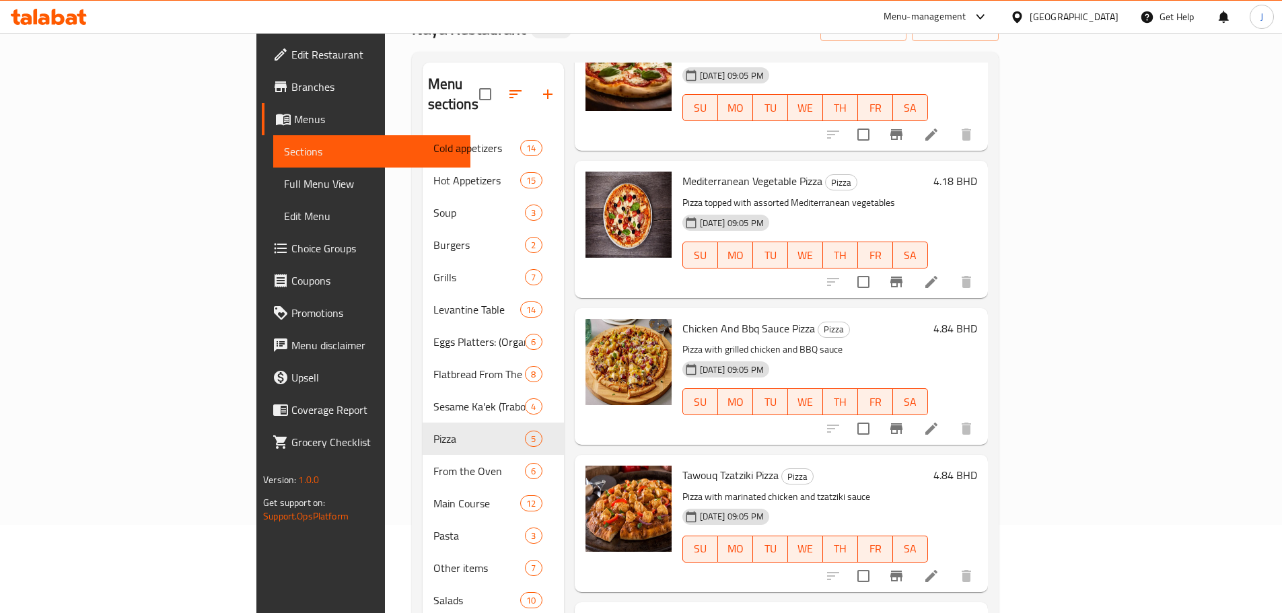
scroll to position [211, 0]
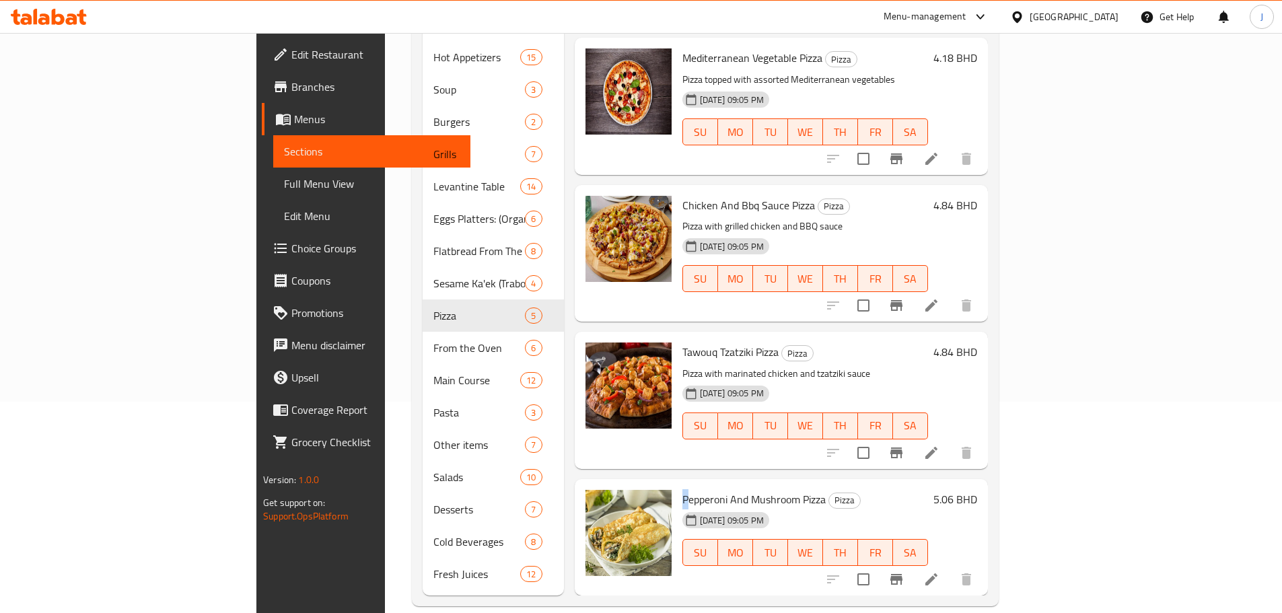
click at [682, 489] on span "Pepperoni And Mushroom Pizza" at bounding box center [753, 499] width 143 height 20
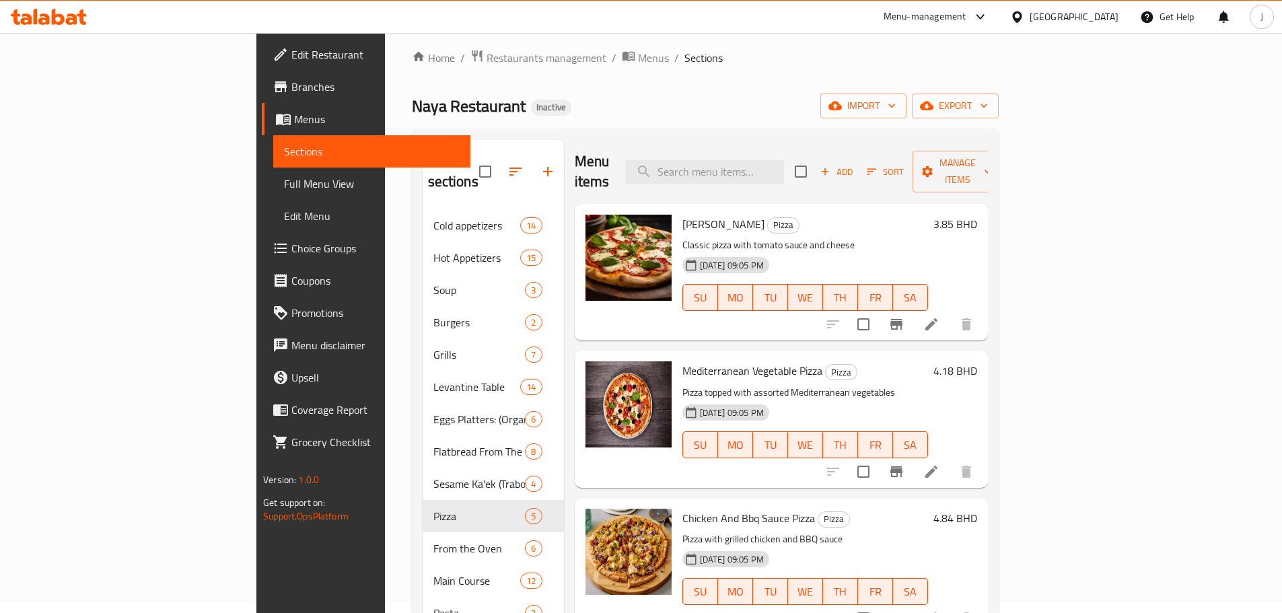
scroll to position [9, 0]
drag, startPoint x: 620, startPoint y: 210, endPoint x: 690, endPoint y: 195, distance: 70.9
click at [690, 216] on h6 "[PERSON_NAME] Pizza Pizza" at bounding box center [805, 225] width 246 height 19
copy h6 "[PERSON_NAME]"
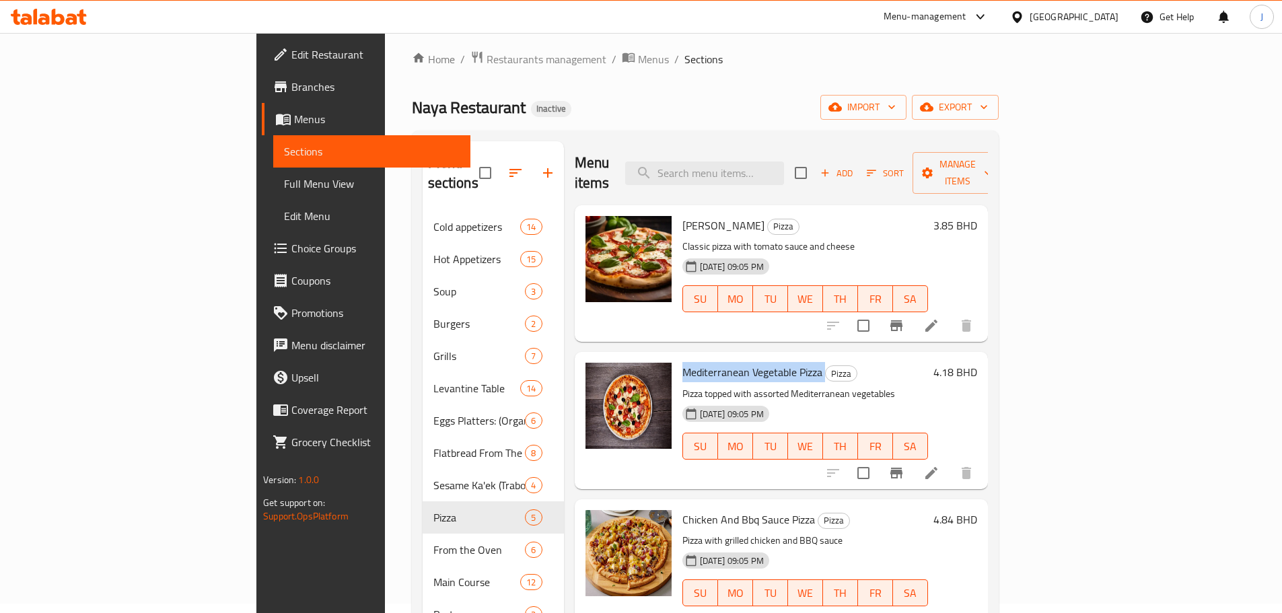
drag, startPoint x: 618, startPoint y: 353, endPoint x: 777, endPoint y: 340, distance: 158.6
click at [777, 357] on div "Mediterranean Vegetable Pizza Pizza Pizza topped with assorted Mediterranean ve…" at bounding box center [805, 420] width 256 height 126
copy h6 "Mediterranean Vegetable Pizza"
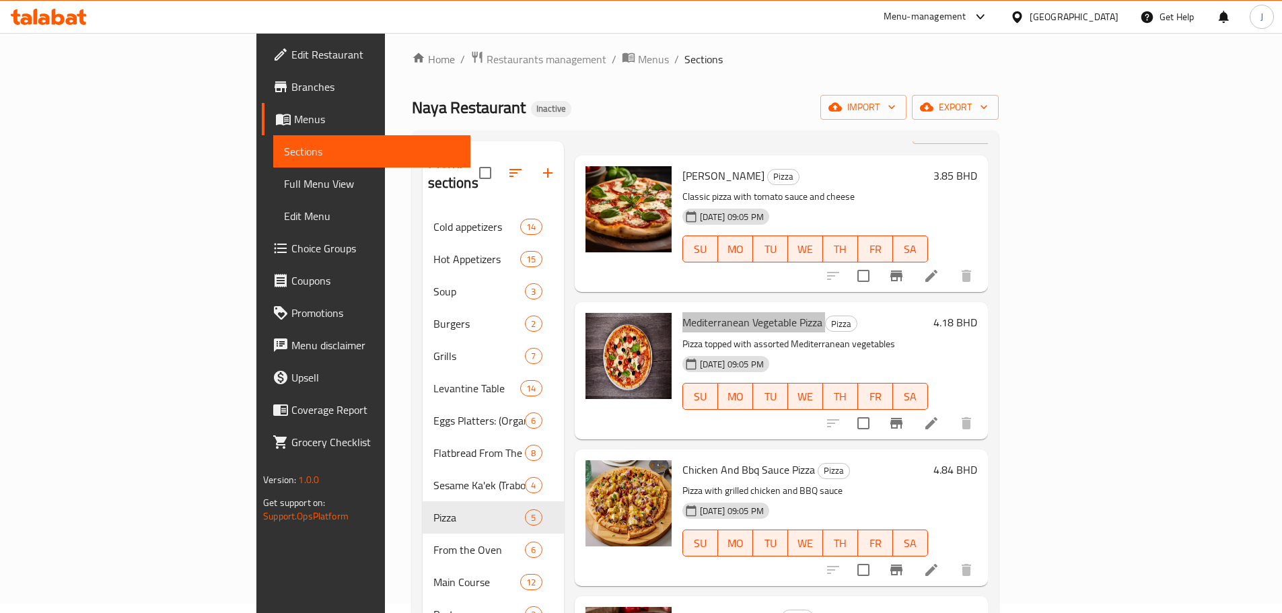
scroll to position [112, 0]
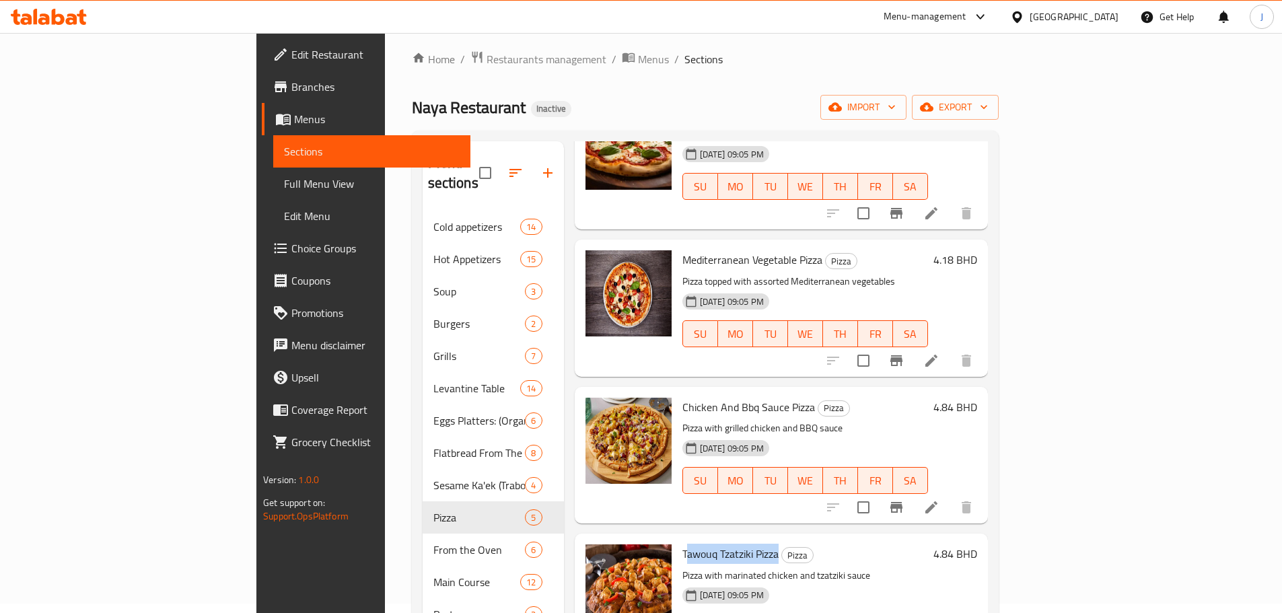
drag, startPoint x: 620, startPoint y: 533, endPoint x: 717, endPoint y: 521, distance: 97.0
click at [717, 539] on div "Tawouq Tzatziki Pizza Pizza Pizza with marinated chicken and tzatziki sauce [DA…" at bounding box center [805, 602] width 256 height 126
copy span "awouq Tzatziki Pizza"
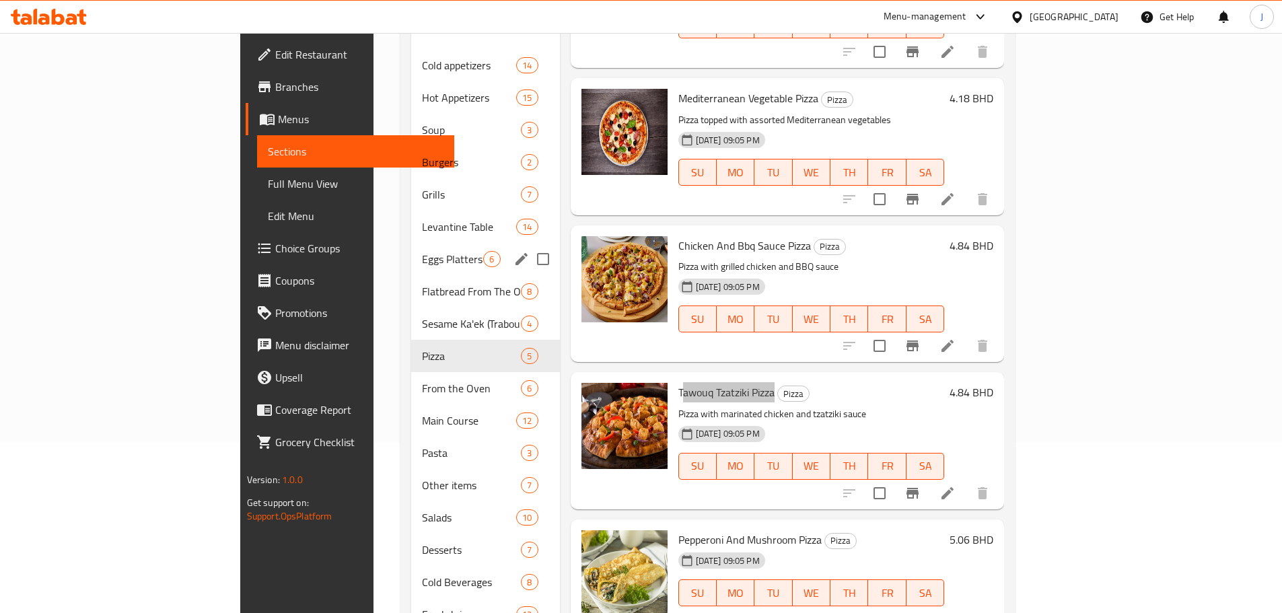
scroll to position [211, 0]
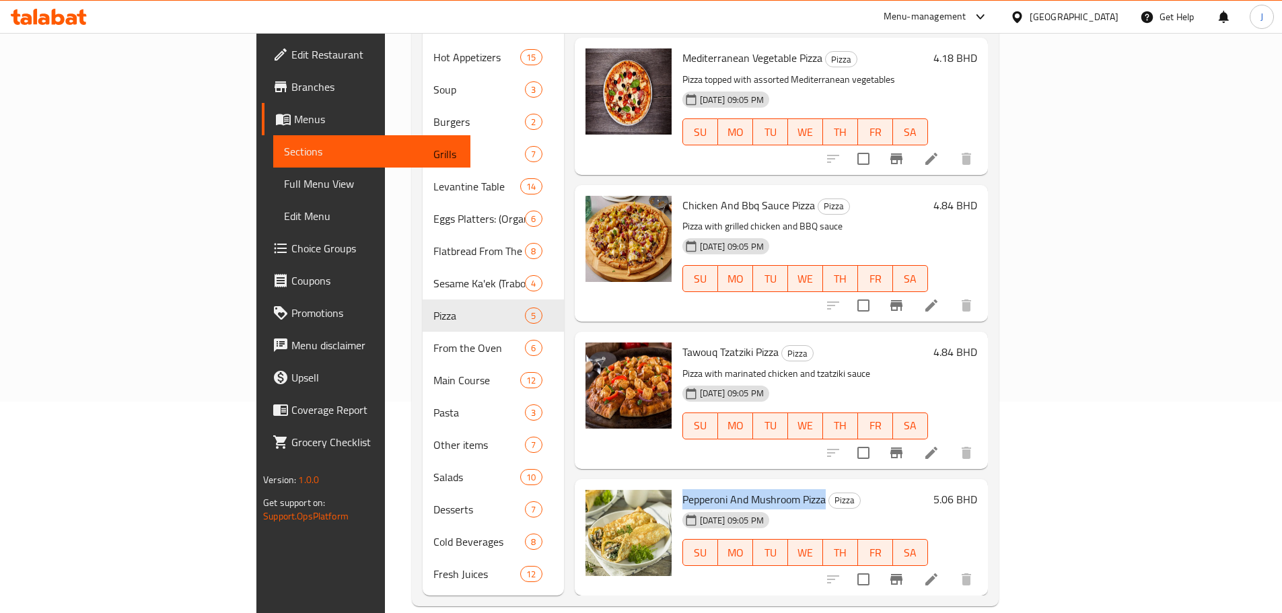
drag, startPoint x: 618, startPoint y: 480, endPoint x: 761, endPoint y: 474, distance: 142.8
click at [761, 489] on span "Pepperoni And Mushroom Pizza" at bounding box center [753, 499] width 143 height 20
copy span "Pepperoni And Mushroom Pizza"
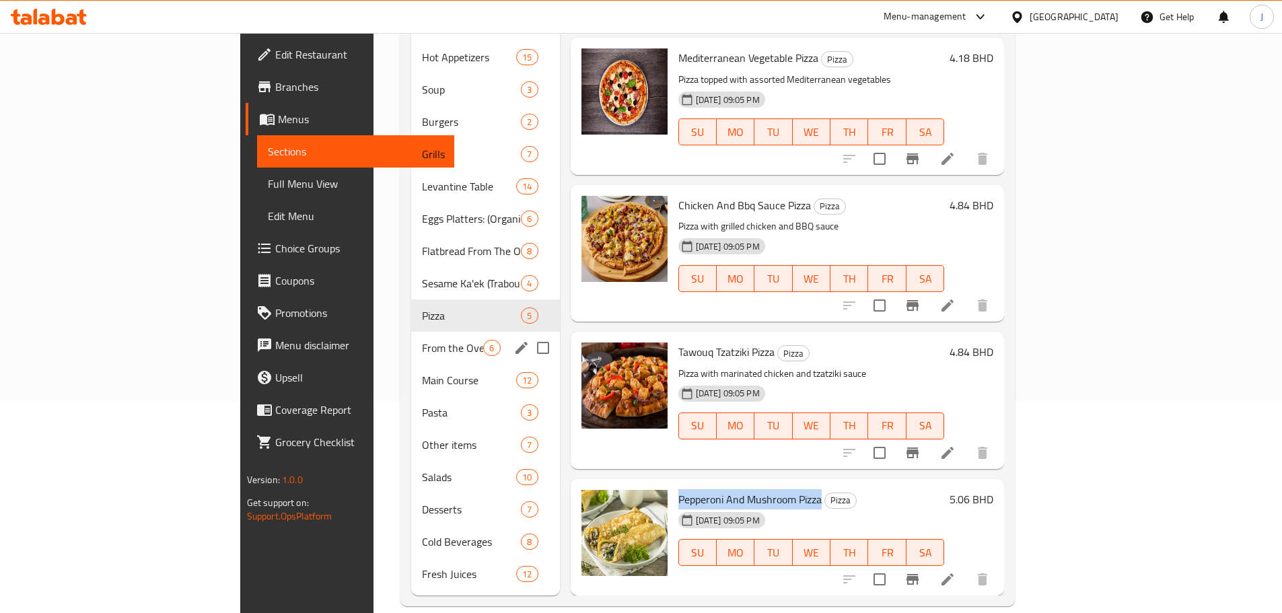
click at [422, 340] on span "From the Oven" at bounding box center [452, 348] width 61 height 16
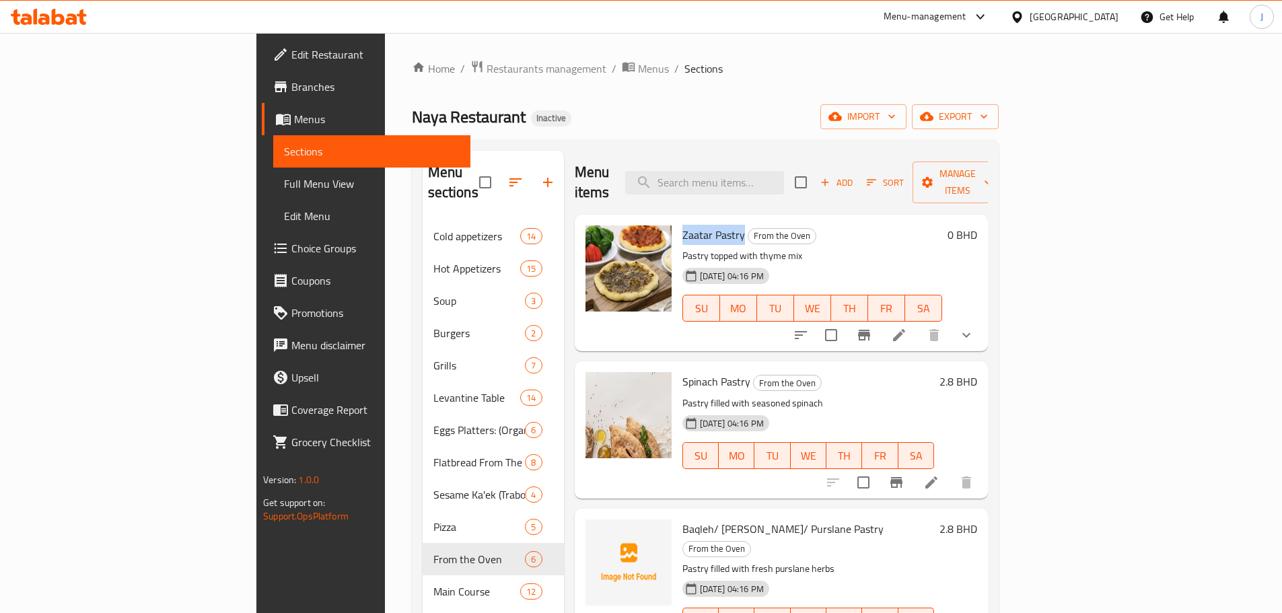
drag, startPoint x: 619, startPoint y: 215, endPoint x: 679, endPoint y: 215, distance: 59.9
click at [682, 225] on h6 "Zaatar Pastry From the Oven" at bounding box center [812, 234] width 260 height 19
copy span "Zaatar Pastry"
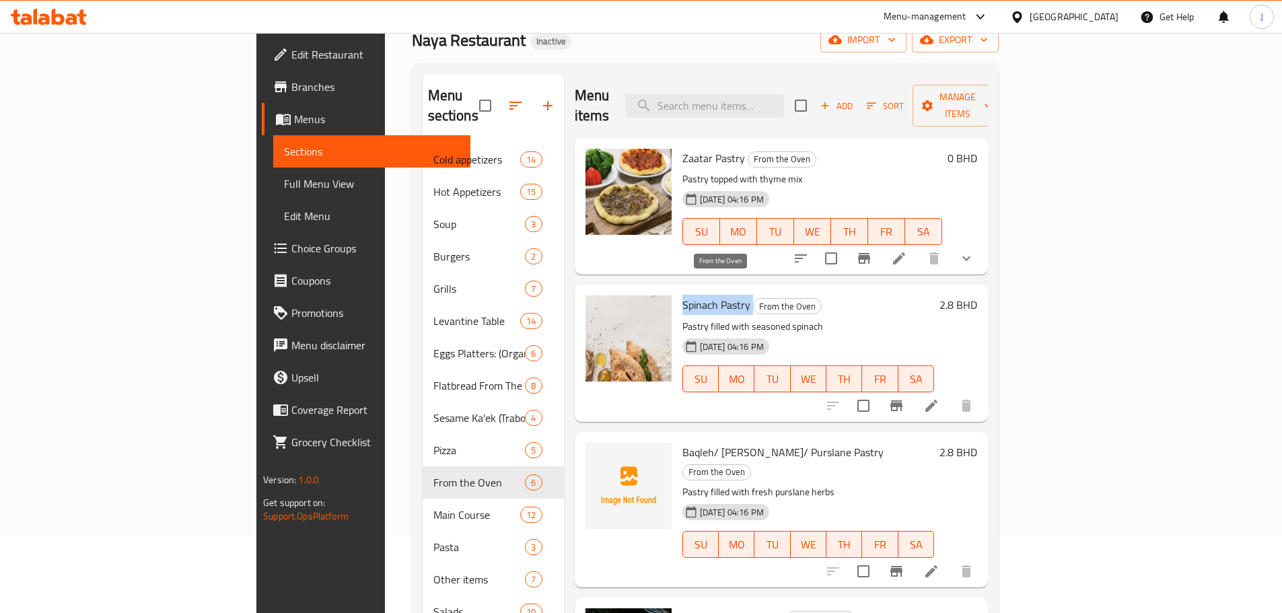
drag, startPoint x: 618, startPoint y: 286, endPoint x: 688, endPoint y: 289, distance: 70.7
click at [688, 295] on h6 "Spinach Pastry From the Oven" at bounding box center [808, 304] width 252 height 19
copy h6 "Spinach Pastry"
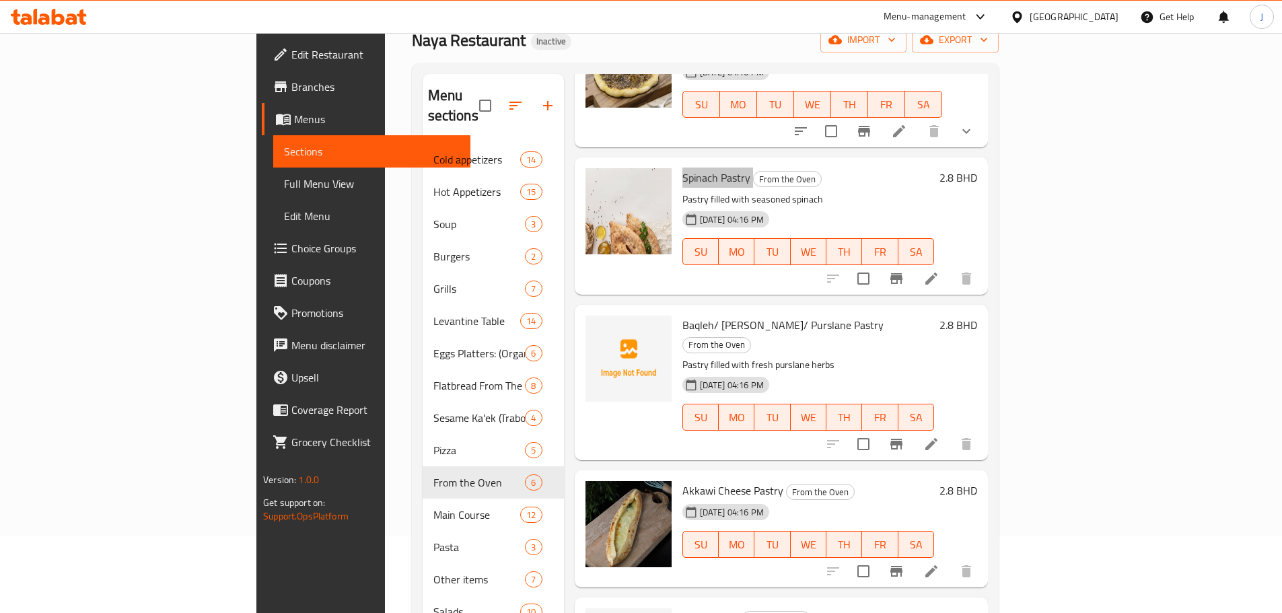
scroll to position [135, 0]
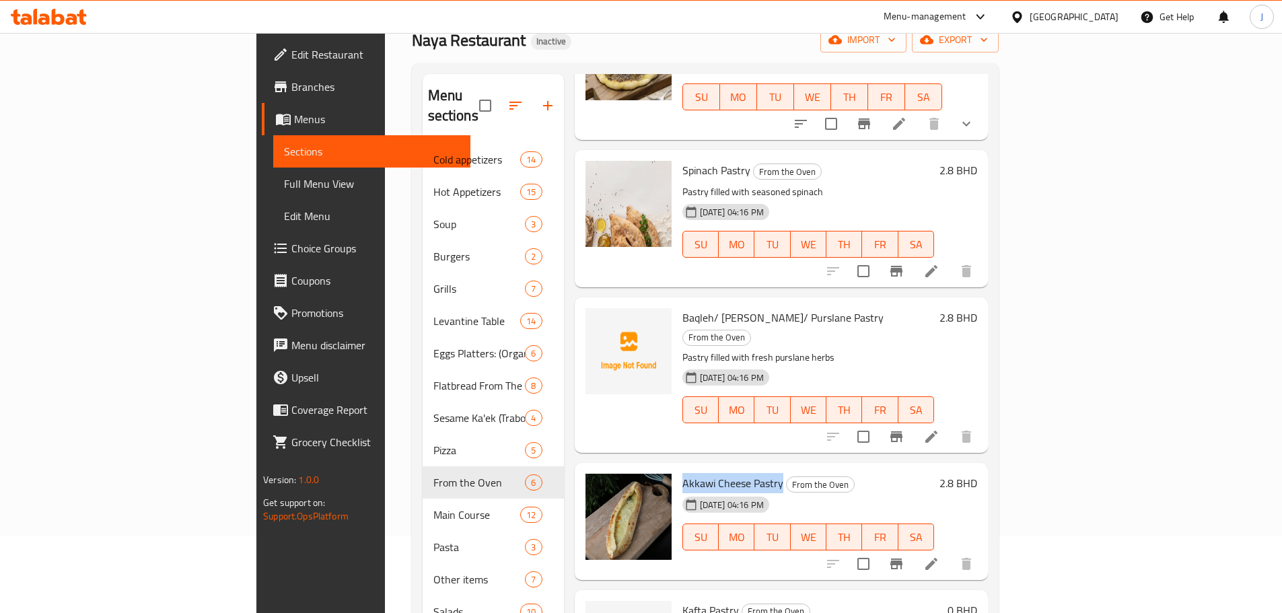
drag, startPoint x: 620, startPoint y: 443, endPoint x: 719, endPoint y: 441, distance: 98.3
click at [719, 474] on h6 "Akkawi Cheese Pastry From the Oven" at bounding box center [808, 483] width 252 height 19
copy span "Akkawi Cheese Pastry"
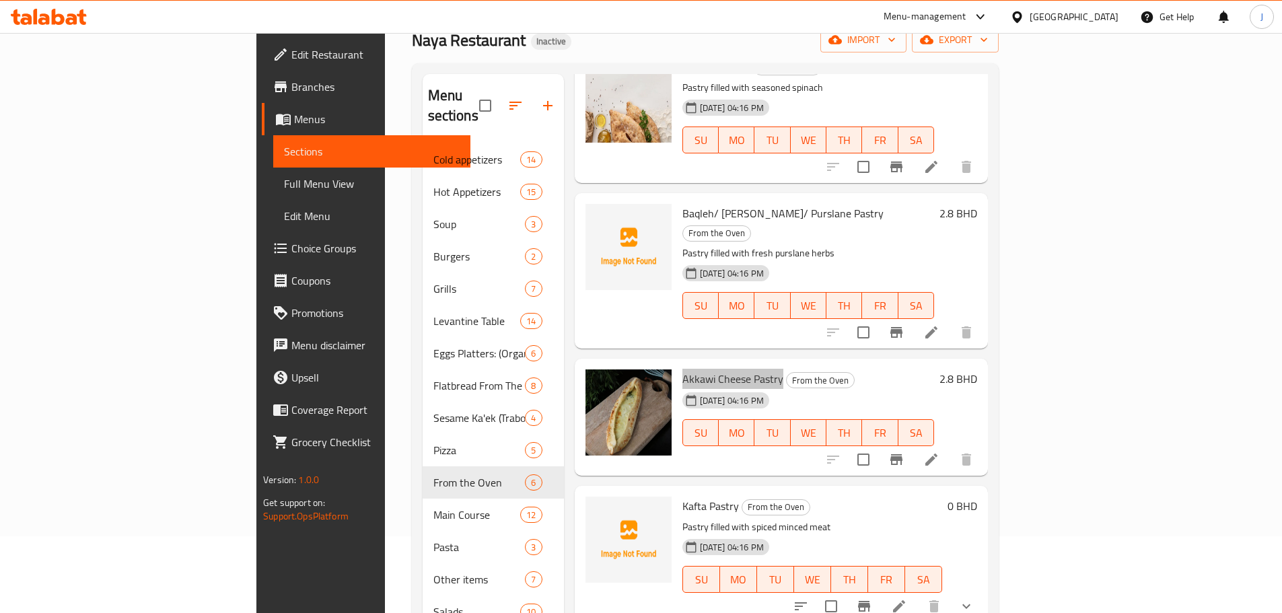
scroll to position [260, 0]
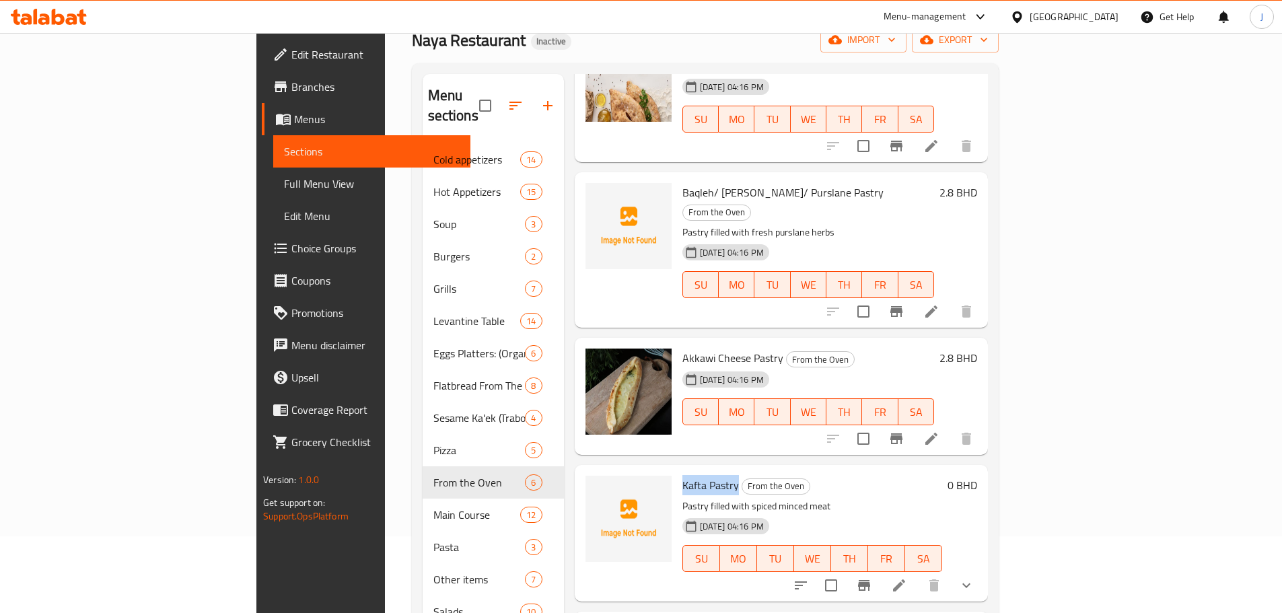
drag, startPoint x: 618, startPoint y: 447, endPoint x: 673, endPoint y: 441, distance: 55.4
click at [682, 475] on span "Kafta Pastry" at bounding box center [710, 485] width 57 height 20
copy span "Kafta Pastry"
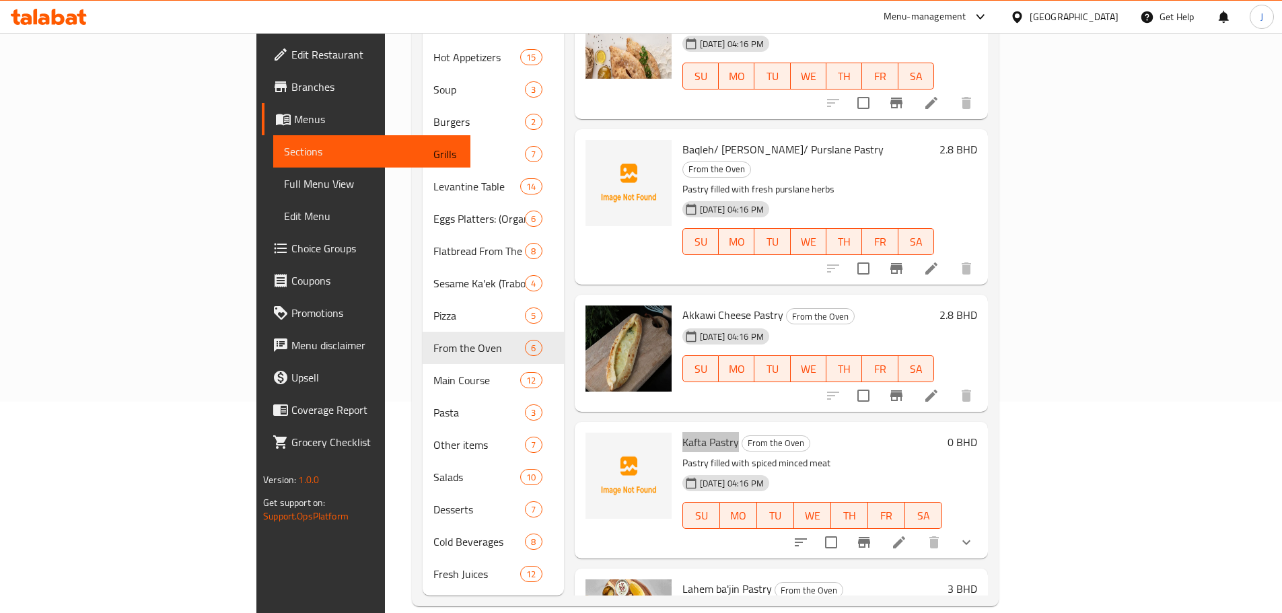
scroll to position [0, 0]
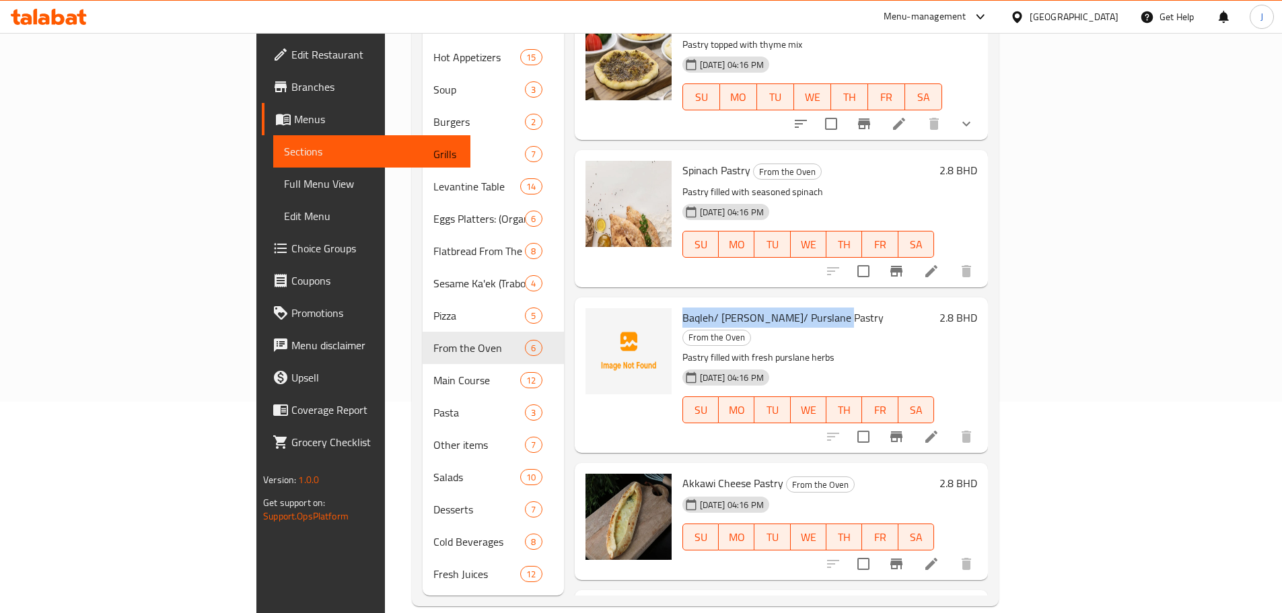
drag, startPoint x: 619, startPoint y: 299, endPoint x: 766, endPoint y: 301, distance: 147.4
click at [766, 308] on span "Baqleh/ [PERSON_NAME]/ Purslane Pastry" at bounding box center [782, 318] width 201 height 20
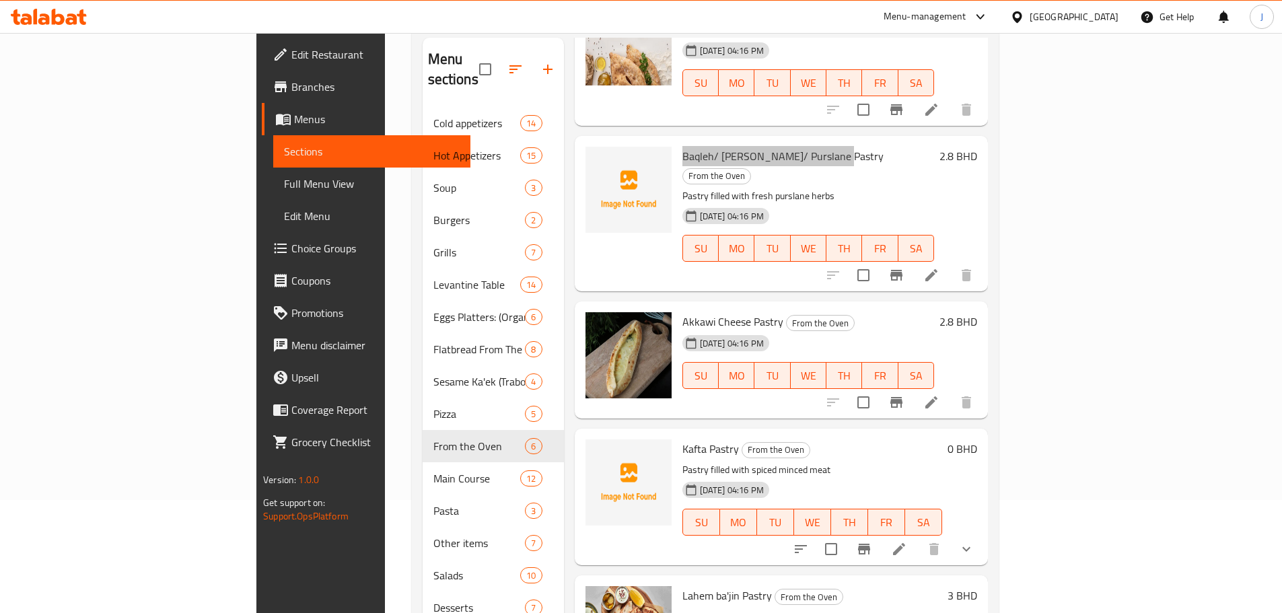
scroll to position [211, 0]
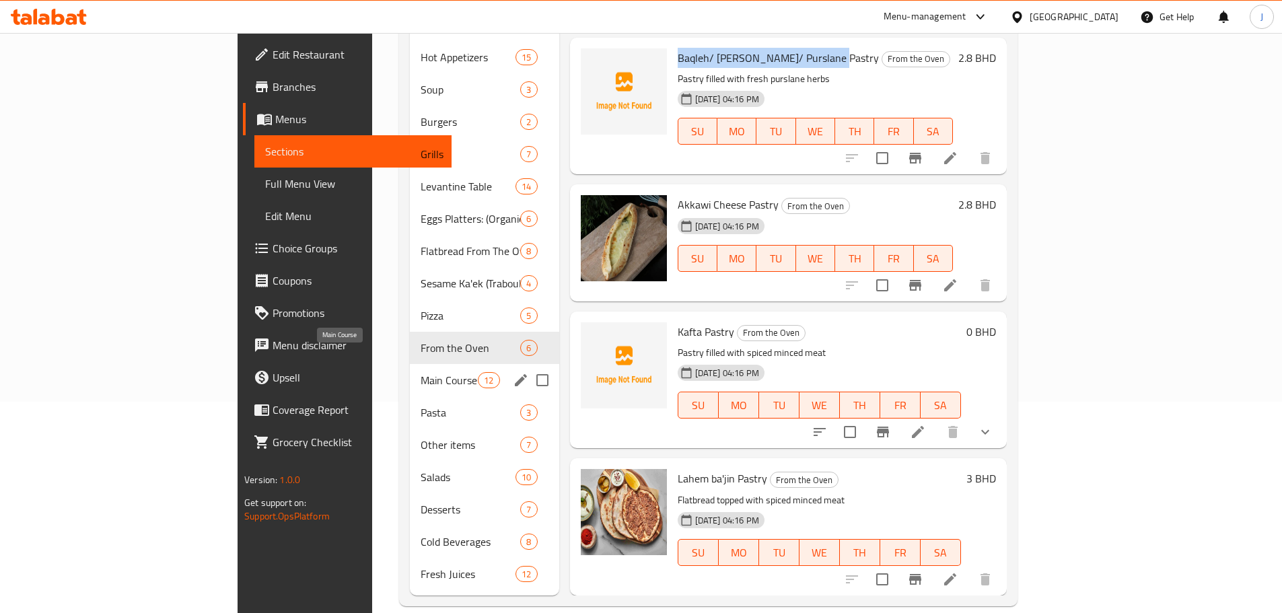
click at [421, 372] on span "Main Course" at bounding box center [449, 380] width 57 height 16
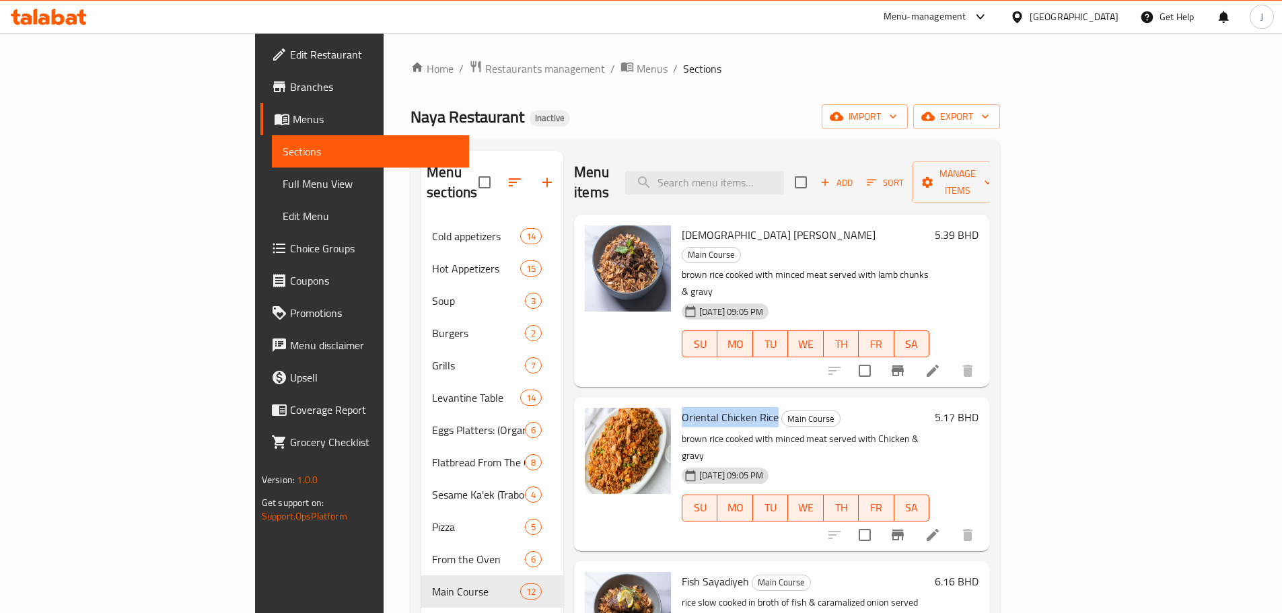
drag, startPoint x: 713, startPoint y: 361, endPoint x: 621, endPoint y: 361, distance: 91.5
click at [682, 408] on h6 "Oriental Chicken Rice Main Course" at bounding box center [806, 417] width 248 height 19
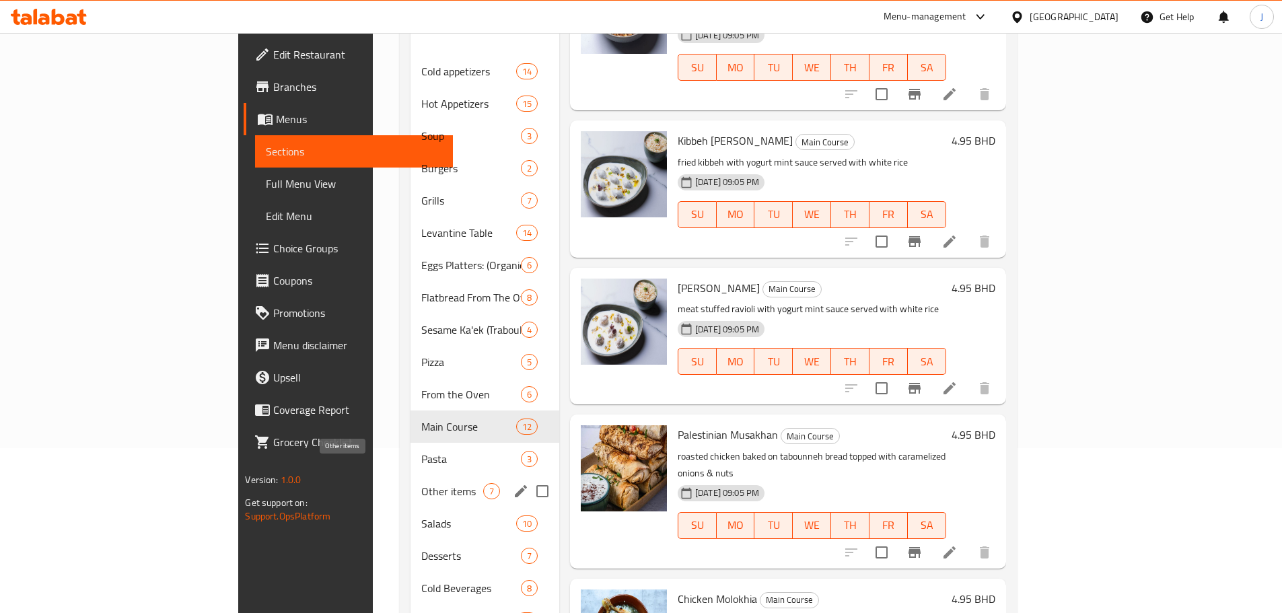
scroll to position [202, 0]
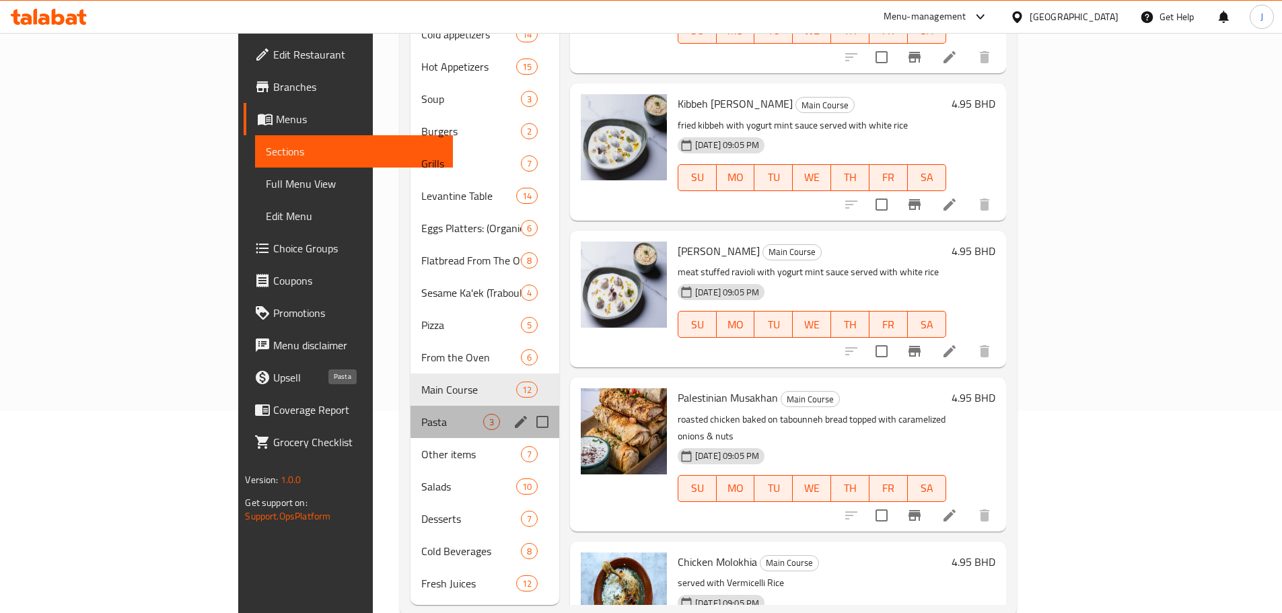
click at [421, 414] on span "Pasta" at bounding box center [452, 422] width 62 height 16
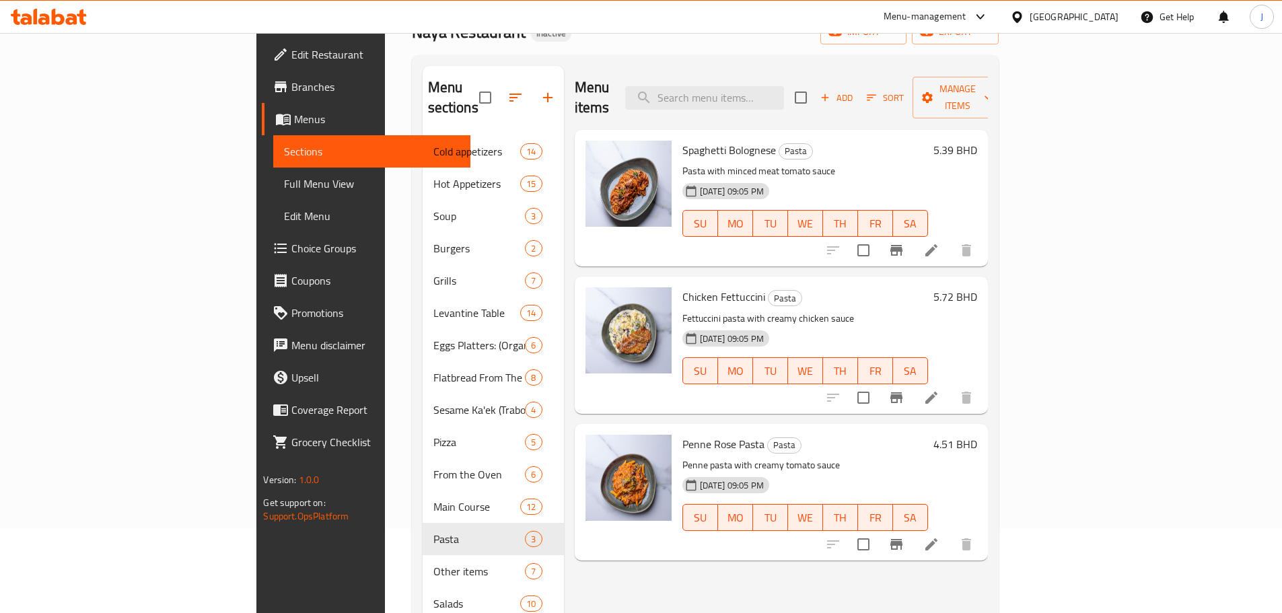
scroll to position [211, 0]
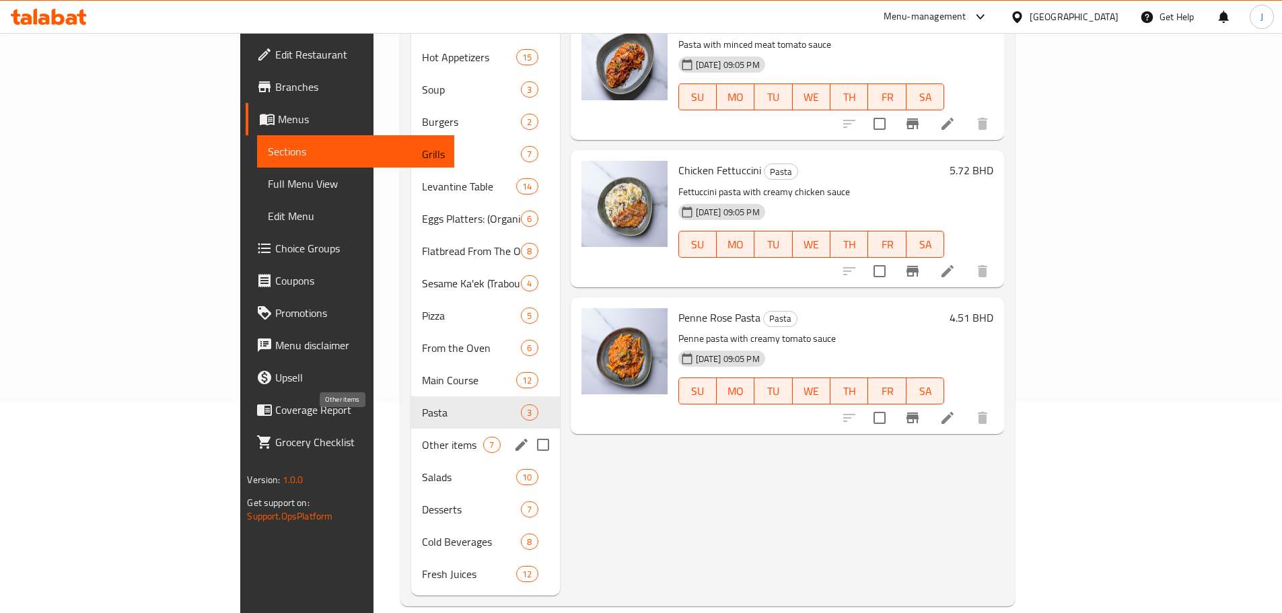
click at [422, 437] on span "Other items" at bounding box center [452, 445] width 61 height 16
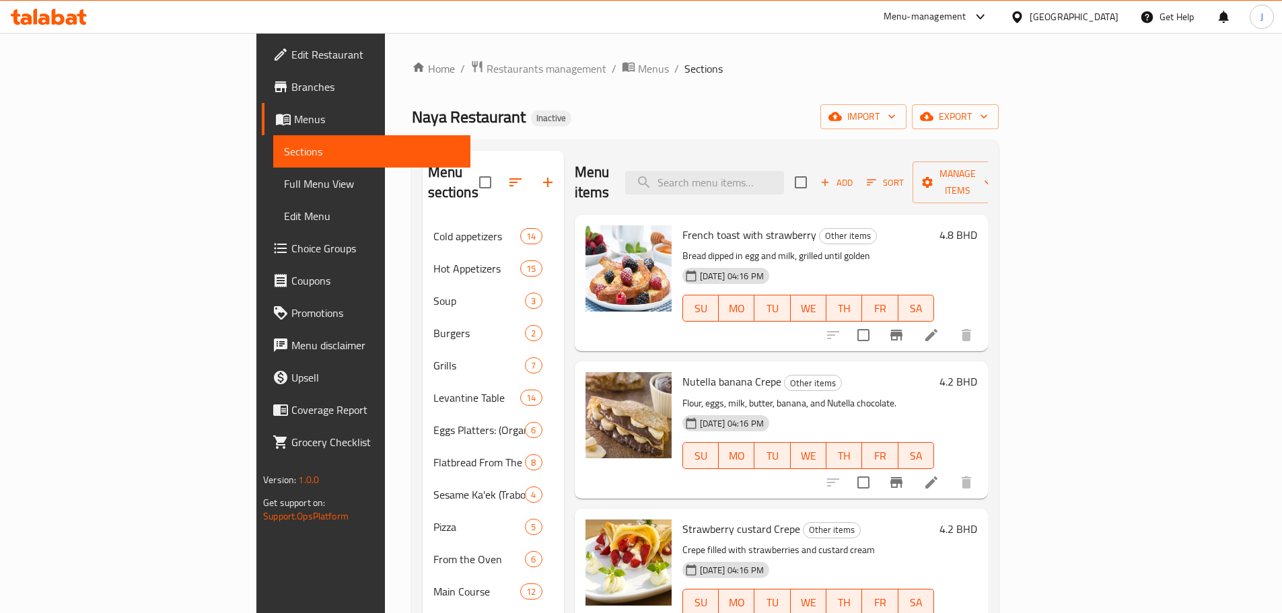
click at [677, 220] on div "French toast with strawberry Other items Bread dipped in egg and milk, grilled …" at bounding box center [808, 283] width 262 height 126
drag, startPoint x: 618, startPoint y: 215, endPoint x: 752, endPoint y: 212, distance: 133.9
click at [752, 225] on h6 "French toast with strawberry Other items" at bounding box center [808, 234] width 252 height 19
drag, startPoint x: 619, startPoint y: 369, endPoint x: 714, endPoint y: 355, distance: 95.8
click at [714, 371] on span "Nutella banana Crepe" at bounding box center [731, 381] width 99 height 20
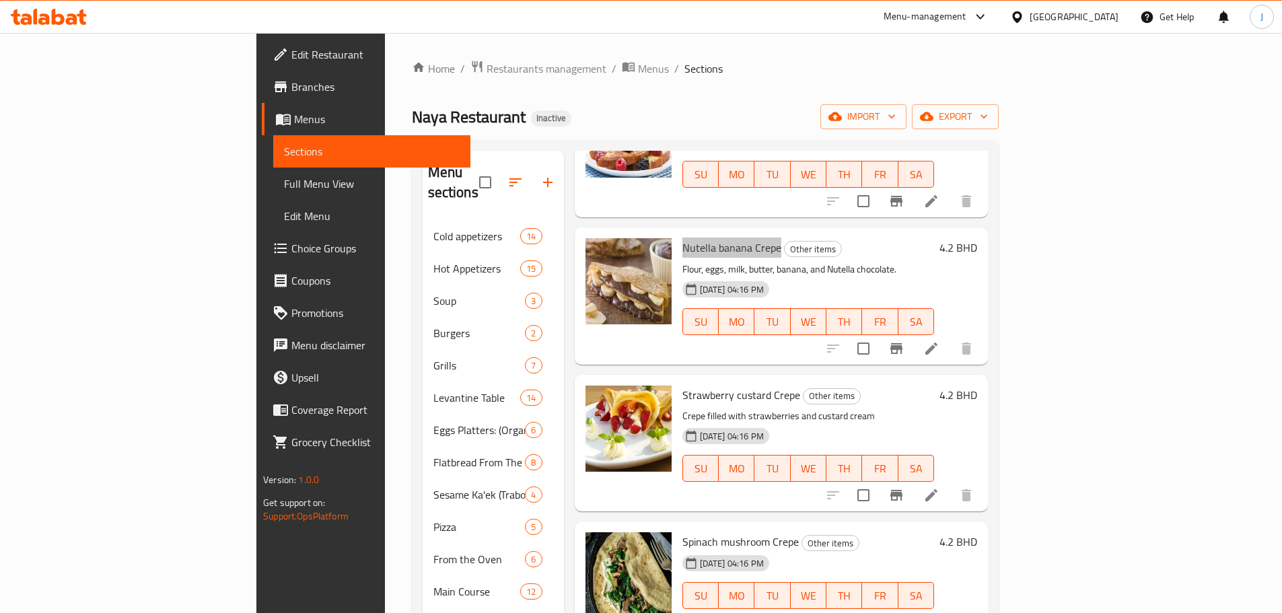
scroll to position [135, 0]
drag, startPoint x: 620, startPoint y: 377, endPoint x: 732, endPoint y: 371, distance: 111.9
click at [732, 384] on span "Strawberry custard Crepe" at bounding box center [741, 394] width 118 height 20
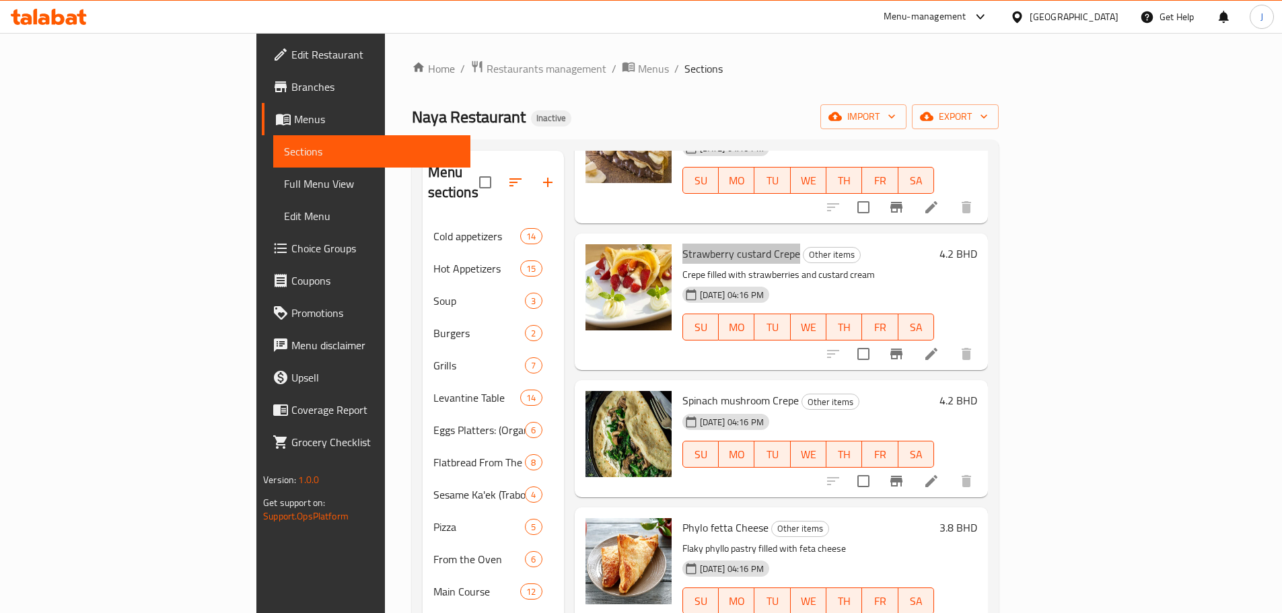
scroll to position [336, 0]
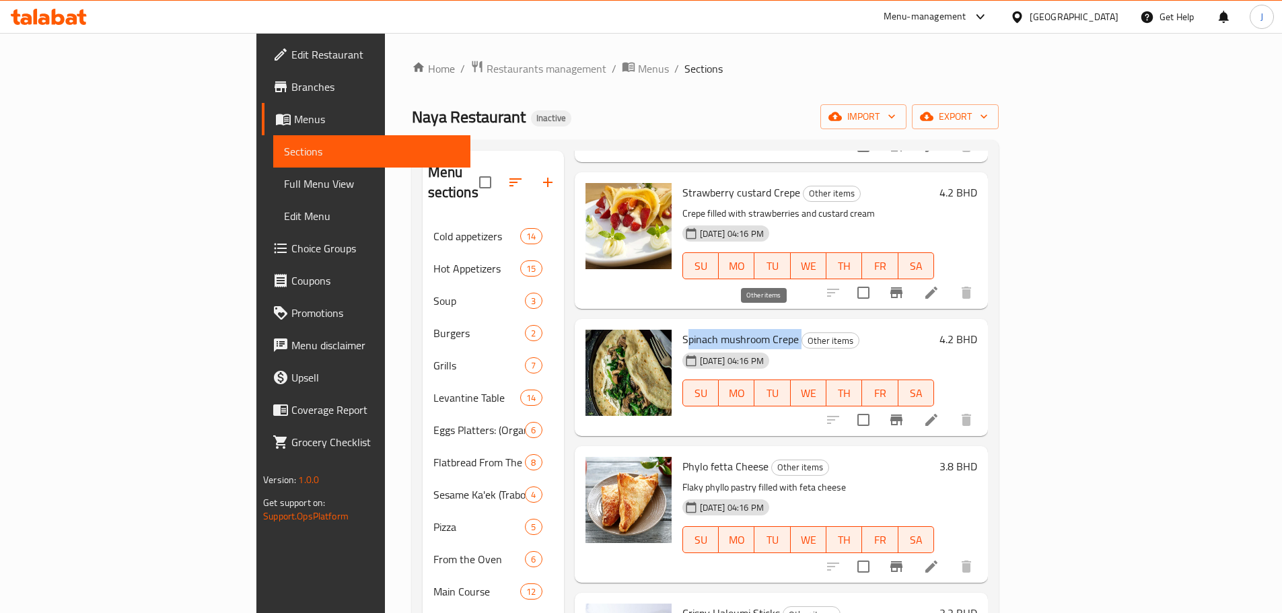
drag, startPoint x: 623, startPoint y: 320, endPoint x: 737, endPoint y: 320, distance: 114.4
click at [737, 330] on h6 "Spinach mushroom Crepe Other items" at bounding box center [808, 339] width 252 height 19
drag, startPoint x: 619, startPoint y: 445, endPoint x: 702, endPoint y: 452, distance: 83.7
click at [702, 456] on span "Phylo fetta Cheese" at bounding box center [725, 466] width 86 height 20
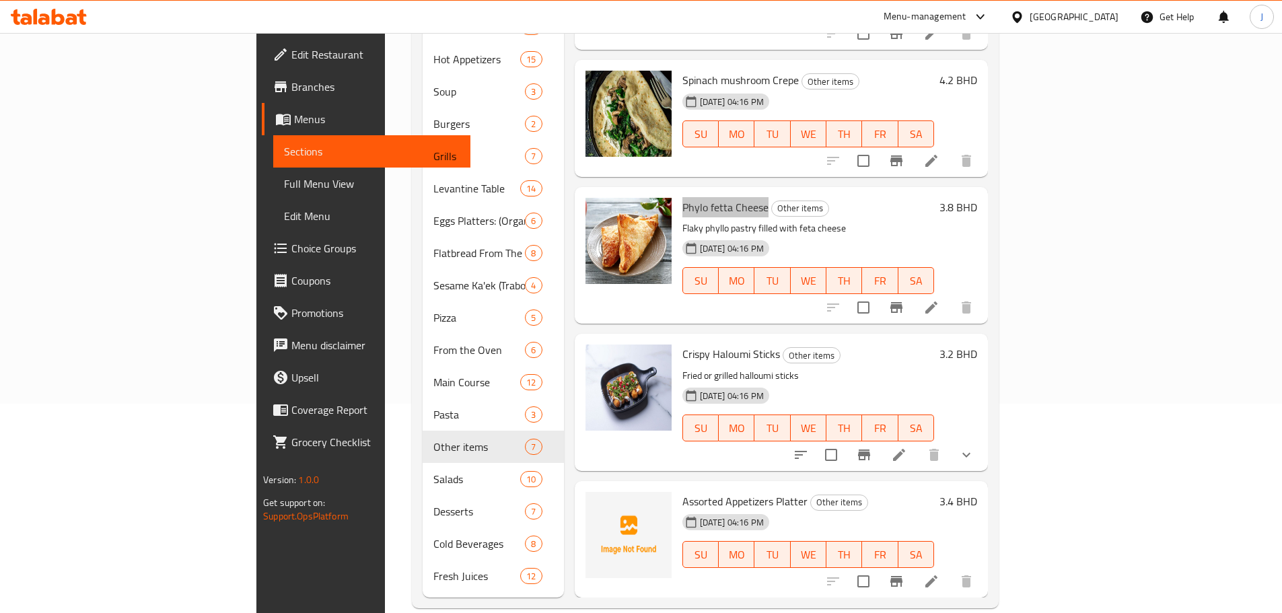
scroll to position [211, 0]
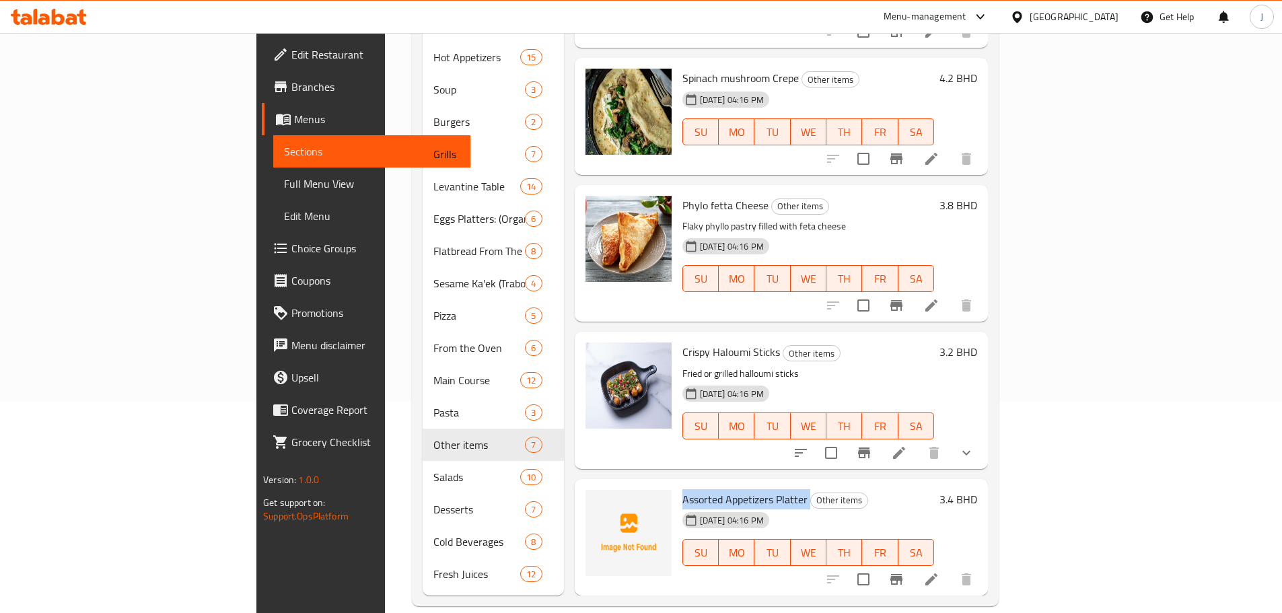
drag, startPoint x: 618, startPoint y: 480, endPoint x: 744, endPoint y: 482, distance: 126.5
click at [744, 490] on h6 "Assorted Appetizers Platter Other items" at bounding box center [808, 499] width 252 height 19
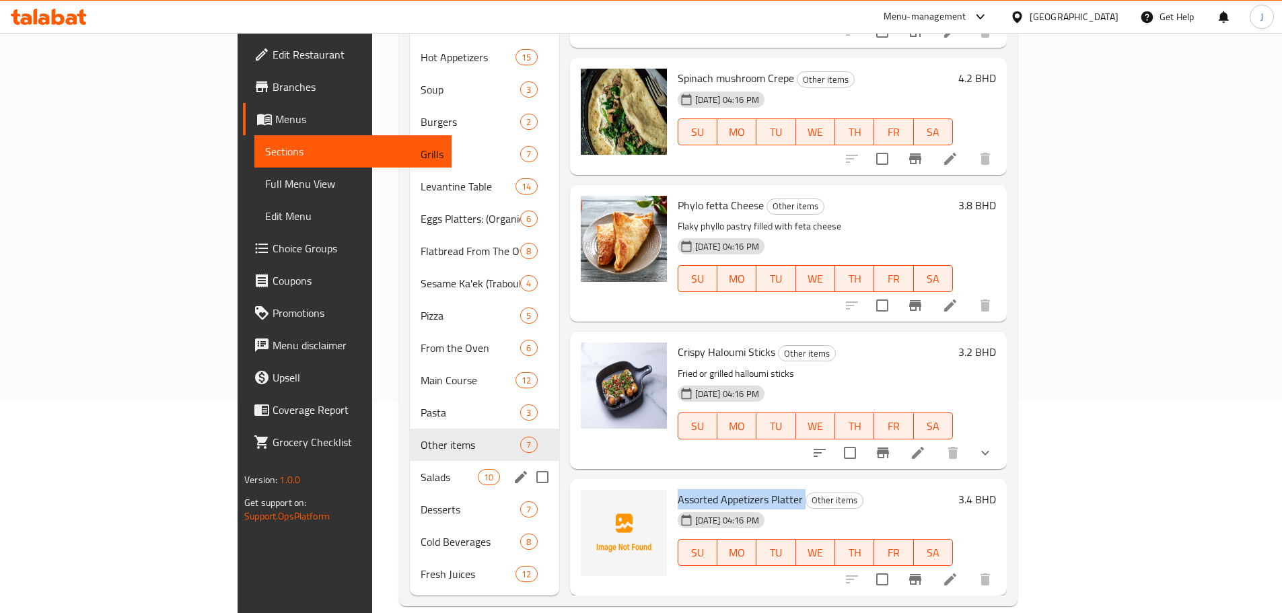
click at [410, 461] on div "Salads 10" at bounding box center [484, 477] width 149 height 32
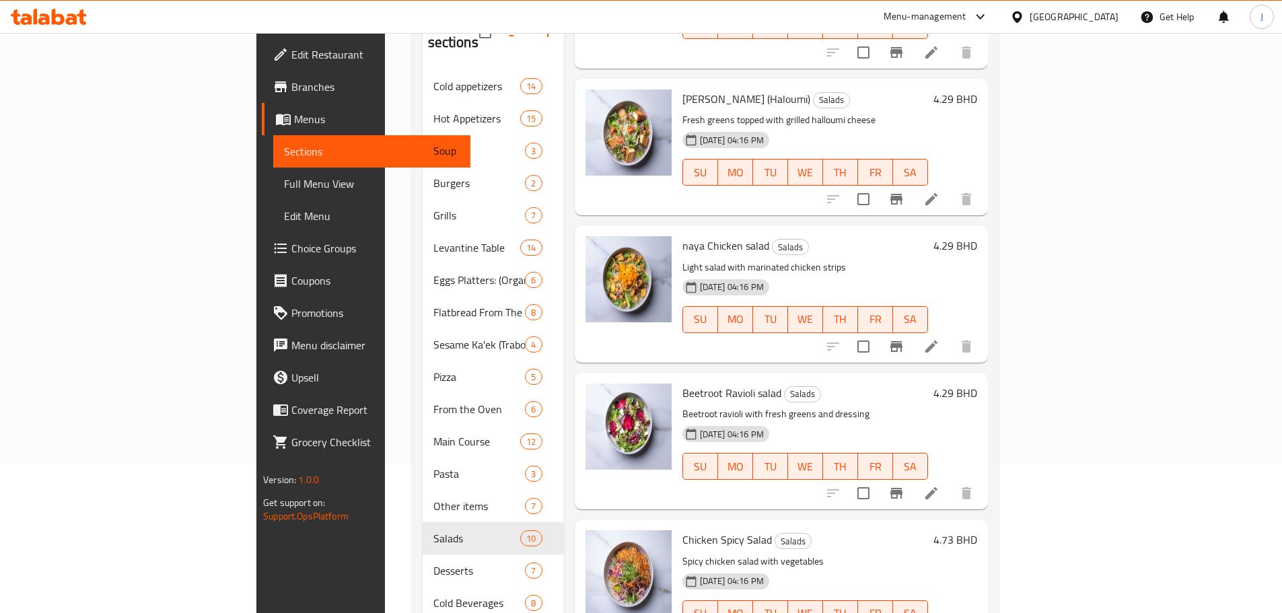
scroll to position [211, 0]
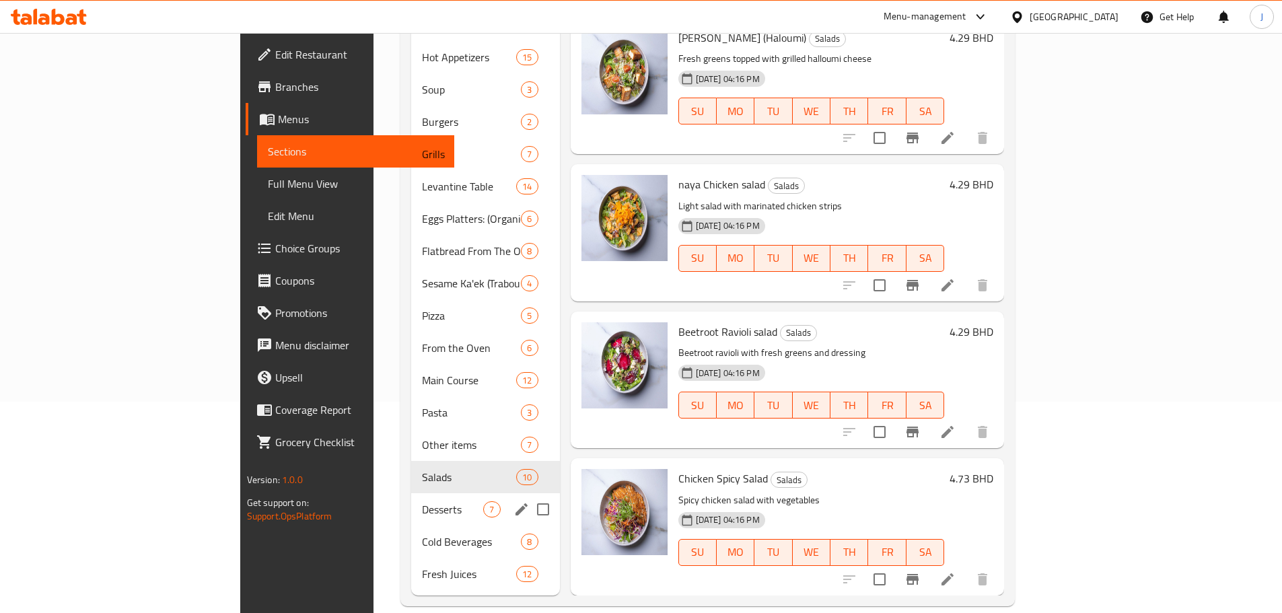
click at [422, 501] on span "Desserts" at bounding box center [452, 509] width 61 height 16
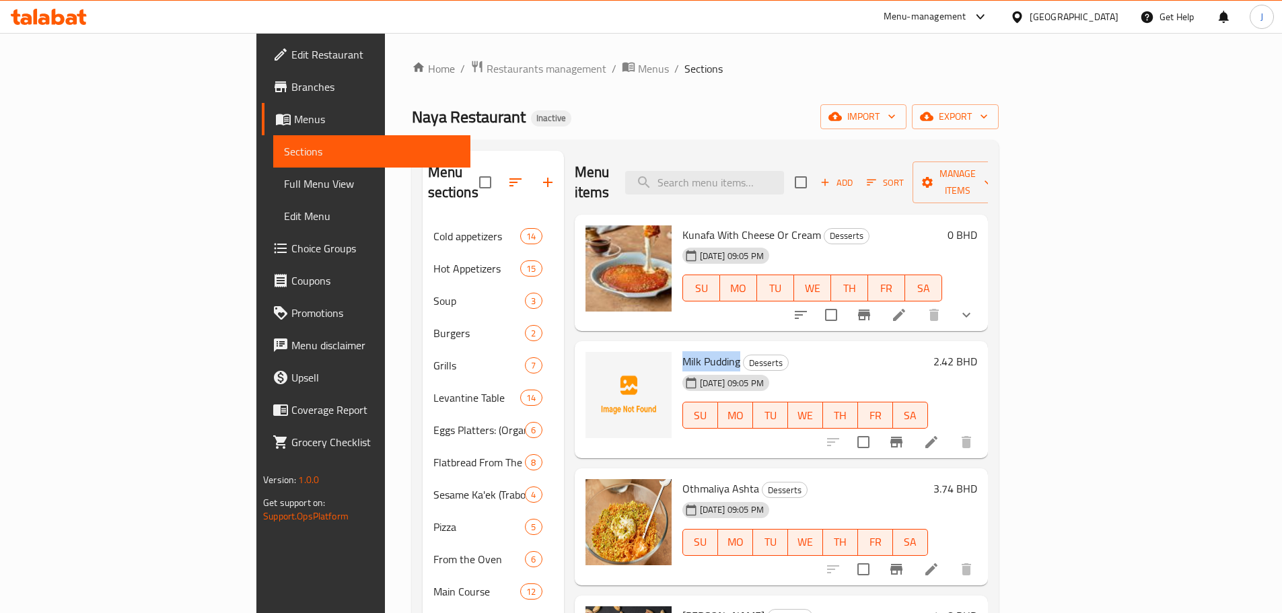
drag, startPoint x: 618, startPoint y: 340, endPoint x: 678, endPoint y: 332, distance: 60.4
click at [682, 352] on h6 "Milk Pudding Desserts" at bounding box center [805, 361] width 246 height 19
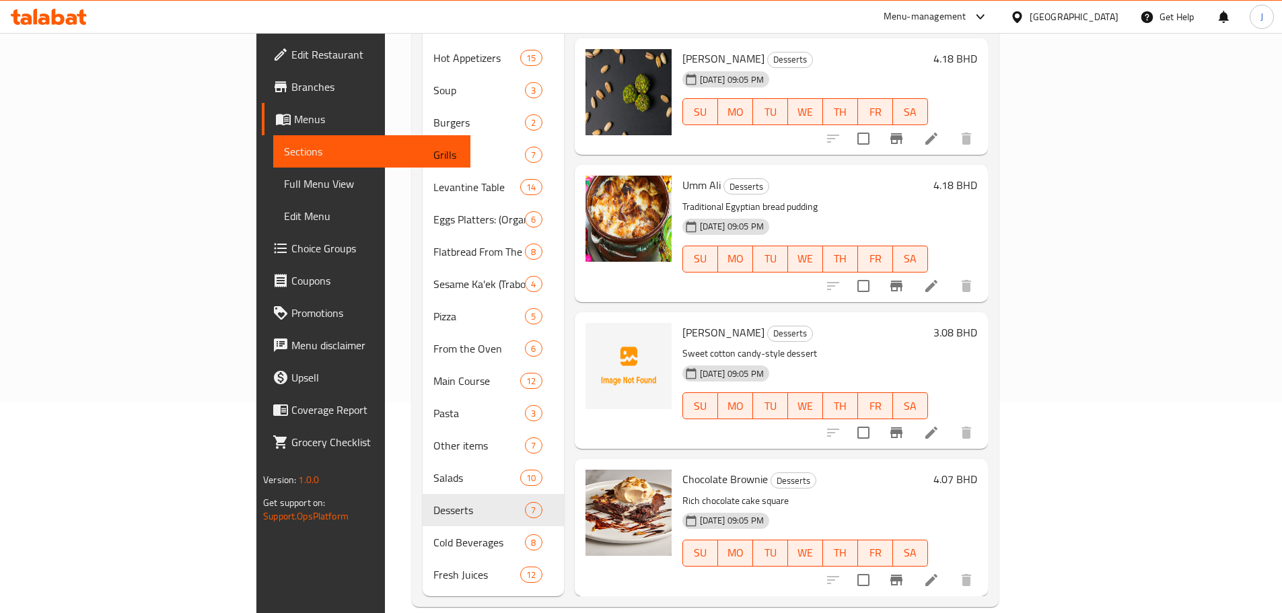
scroll to position [211, 0]
drag, startPoint x: 618, startPoint y: 313, endPoint x: 674, endPoint y: 312, distance: 55.9
click at [682, 322] on span "[PERSON_NAME]" at bounding box center [723, 332] width 82 height 20
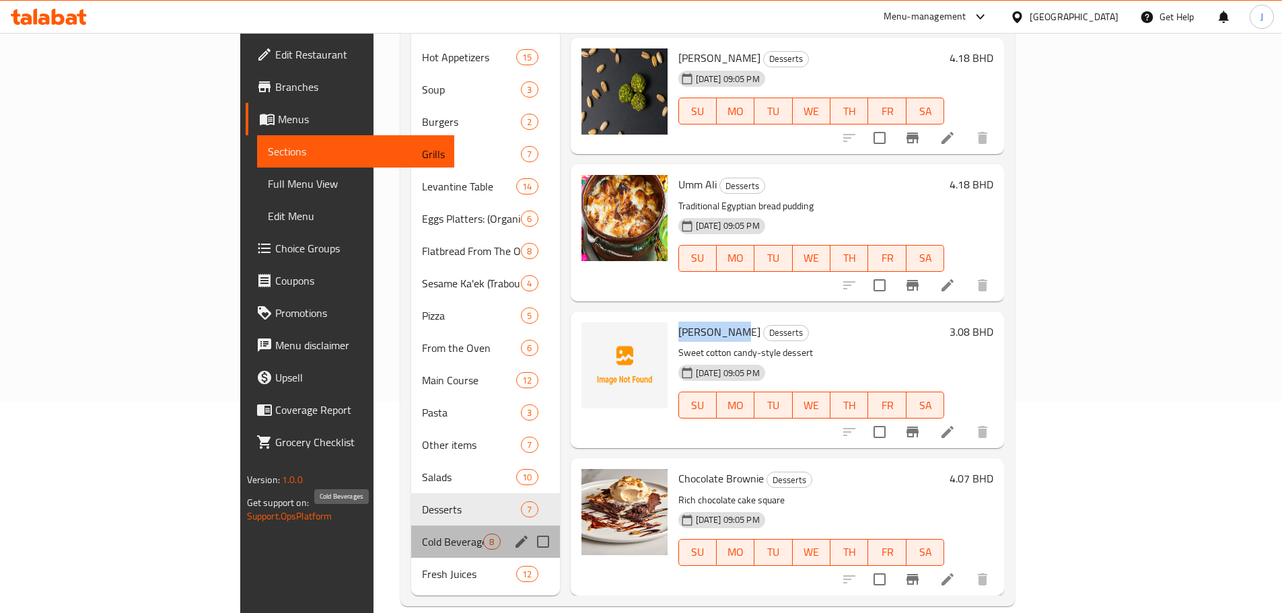
click at [422, 534] on span "Cold Beverages" at bounding box center [452, 542] width 61 height 16
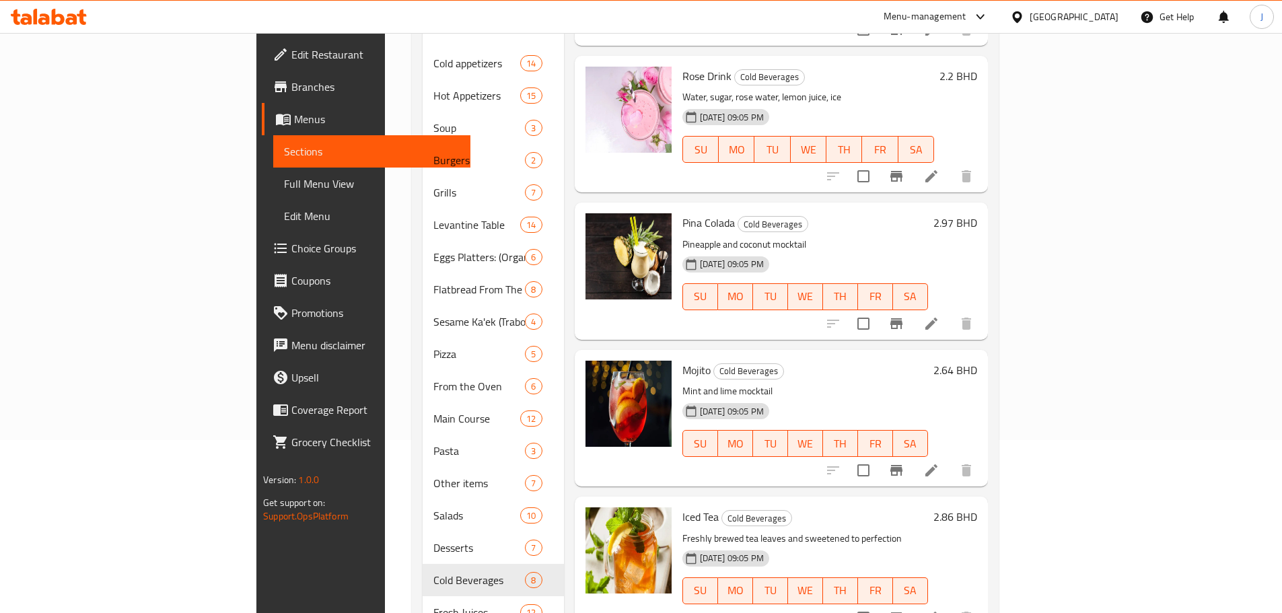
scroll to position [211, 0]
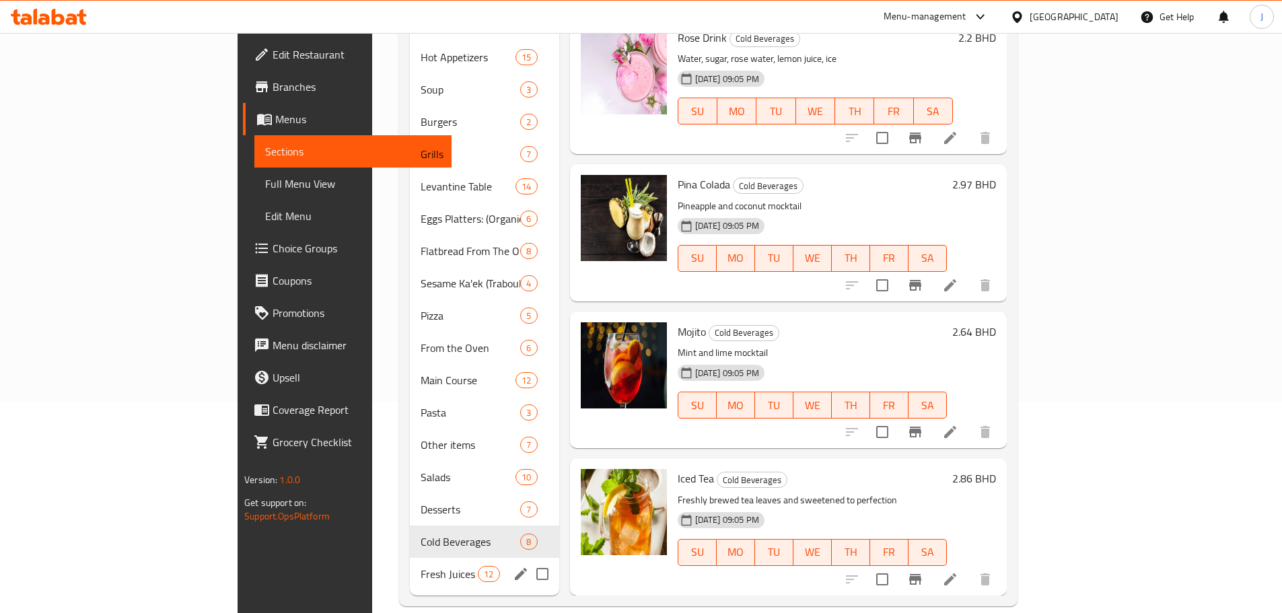
click at [421, 566] on span "Fresh Juices" at bounding box center [449, 574] width 57 height 16
